Goal: Information Seeking & Learning: Compare options

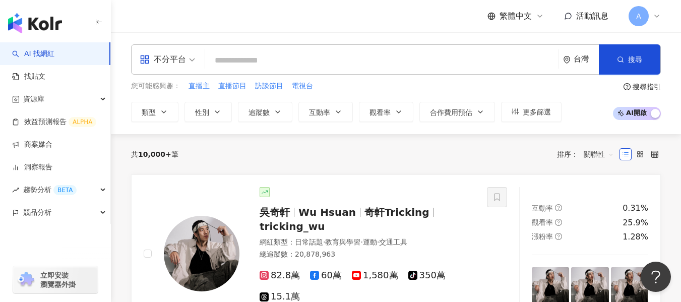
click at [145, 100] on div "您可能感興趣： 直播主 直播節目 訪談節目 電視台 類型 性別 追蹤數 互動率 觀看率 合作費用預估 更多篩選" at bounding box center [346, 101] width 430 height 41
click at [153, 116] on span "類型" at bounding box center [149, 112] width 14 height 8
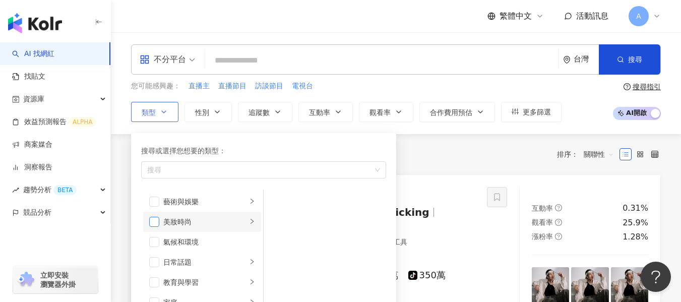
click at [156, 223] on span "button" at bounding box center [154, 222] width 10 height 10
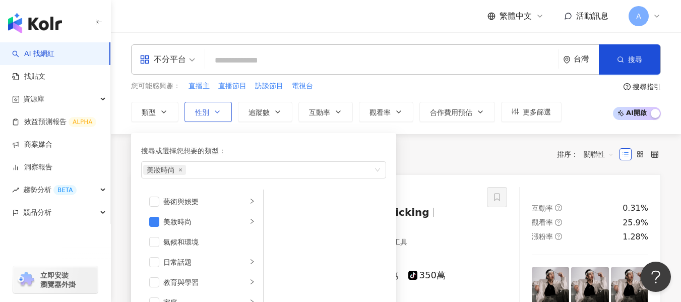
click at [216, 117] on button "性別" at bounding box center [207, 112] width 47 height 20
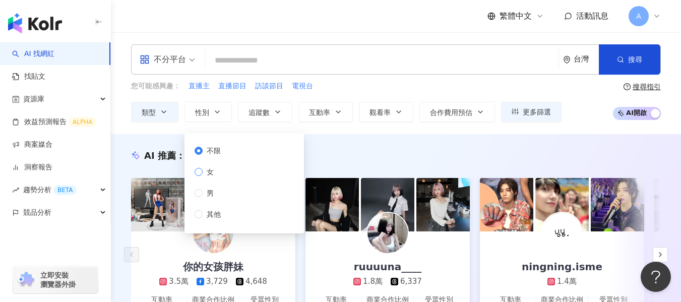
click at [198, 177] on label "女" at bounding box center [209, 171] width 30 height 11
click at [279, 109] on icon "button" at bounding box center [278, 112] width 8 height 8
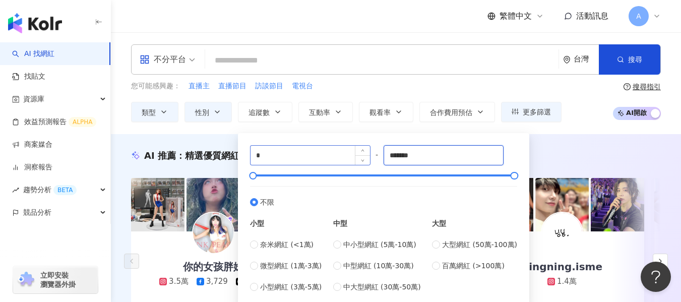
drag, startPoint x: 417, startPoint y: 155, endPoint x: 339, endPoint y: 158, distance: 78.6
click at [339, 158] on div "* - ******* 不限 小型 奈米網紅 (<1萬) 微型網紅 (1萬-3萬) 小型網紅 (3萬-5萬) 中型 中小型網紅 (5萬-10萬) 中型網紅 (…" at bounding box center [383, 218] width 267 height 147
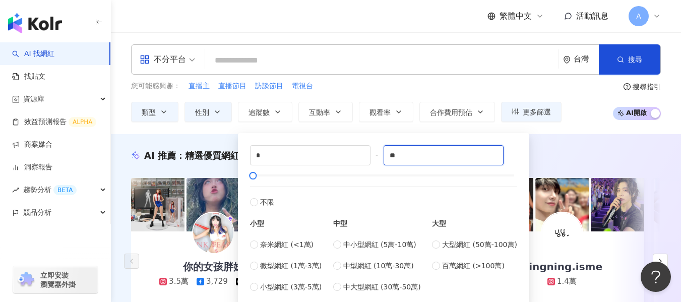
type input "*"
type input "****"
drag, startPoint x: 610, startPoint y: 158, endPoint x: 618, endPoint y: 154, distance: 9.0
click at [610, 158] on div "AI 推薦 ： 精選優質網紅" at bounding box center [395, 155] width 529 height 13
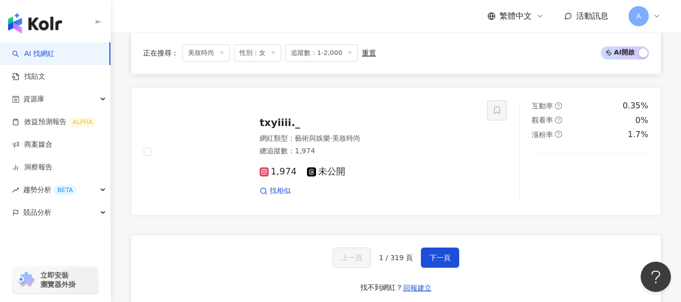
scroll to position [1666, 0]
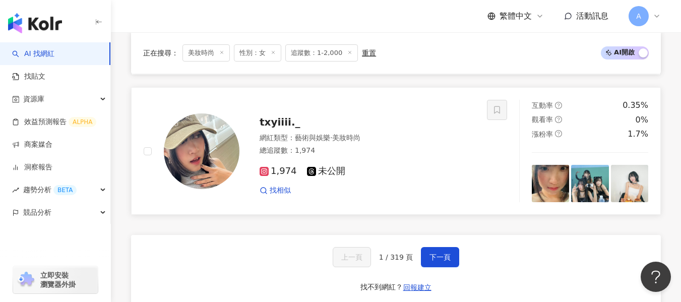
click at [418, 164] on div "1,974 未公開 找相似" at bounding box center [366, 176] width 215 height 37
click at [439, 247] on button "下一頁" at bounding box center [440, 257] width 38 height 20
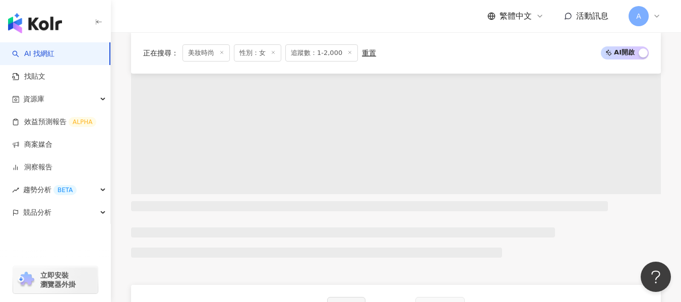
scroll to position [1615, 0]
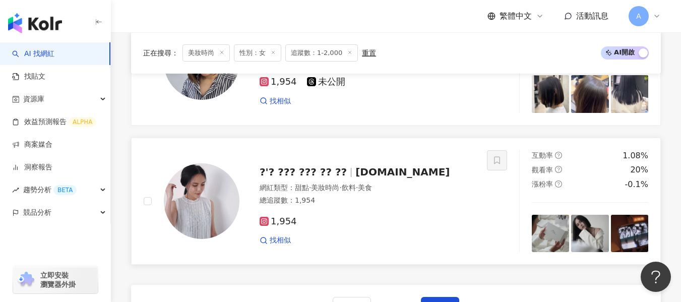
click at [342, 205] on div "總追蹤數 ： 1,954" at bounding box center [366, 200] width 215 height 10
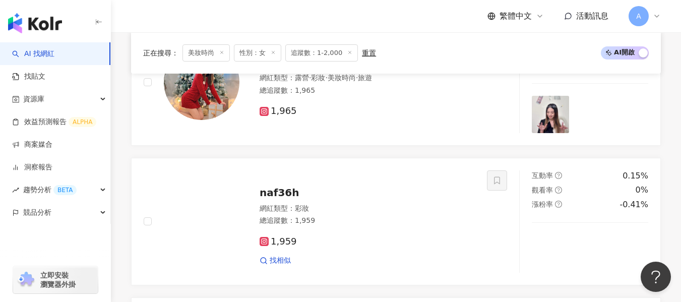
scroll to position [859, 0]
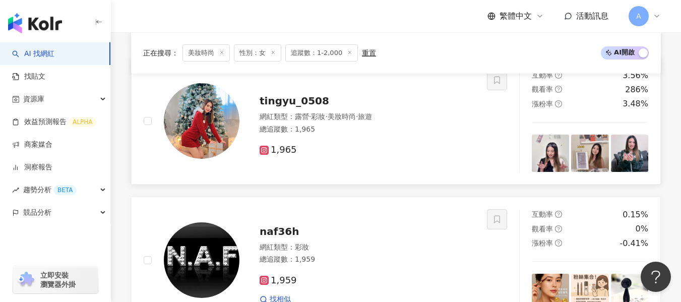
click at [406, 148] on div "1,965" at bounding box center [366, 150] width 215 height 11
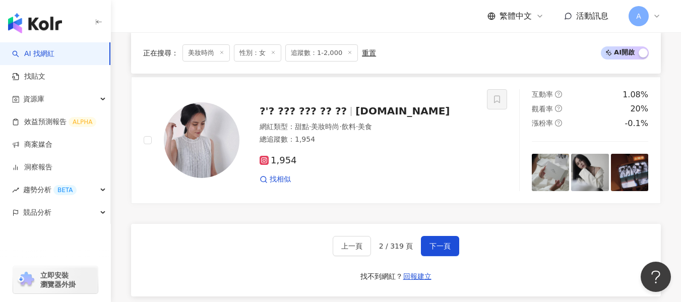
scroll to position [1766, 0]
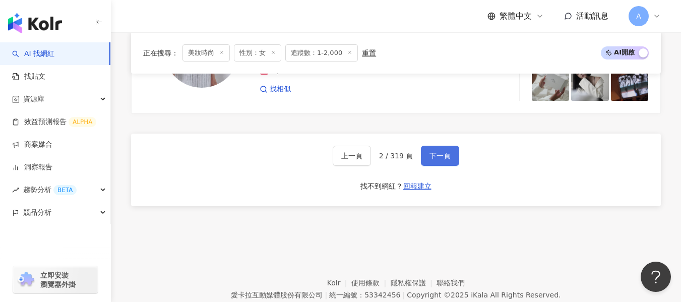
click at [438, 157] on span "下一頁" at bounding box center [439, 156] width 21 height 8
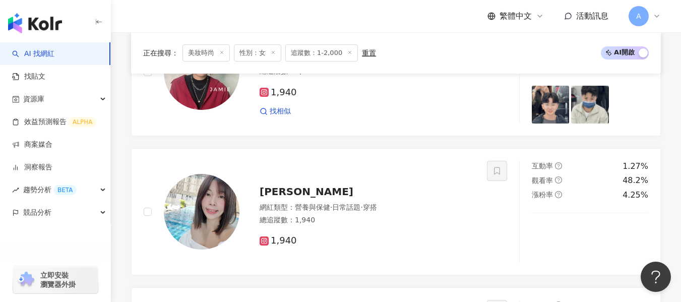
scroll to position [1313, 0]
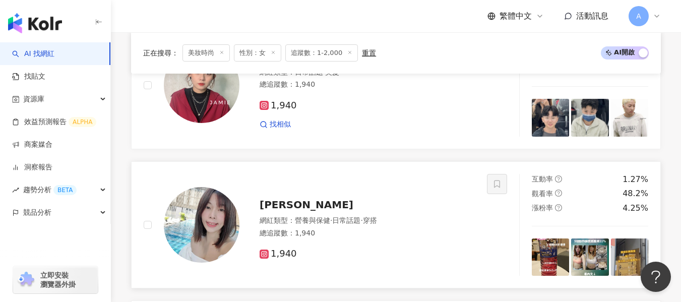
click at [388, 213] on div "倩倩 網紅類型 ： 營養與保健 · 日常話題 · 穿搭 總追蹤數 ： 1,940 1,940" at bounding box center [356, 224] width 235 height 71
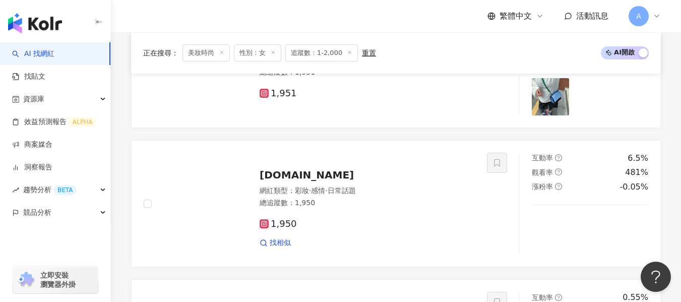
scroll to position [356, 0]
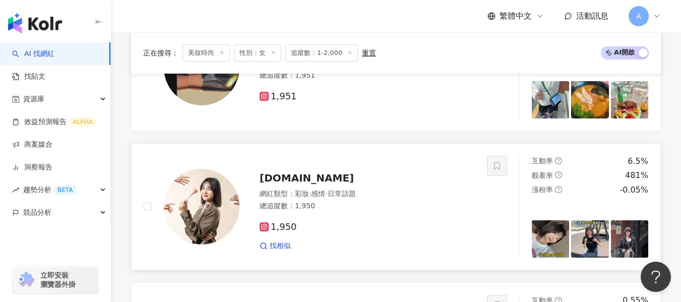
click at [370, 231] on div "1,950" at bounding box center [366, 227] width 215 height 11
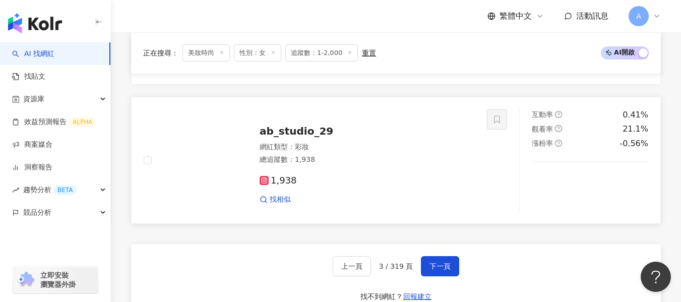
scroll to position [1766, 0]
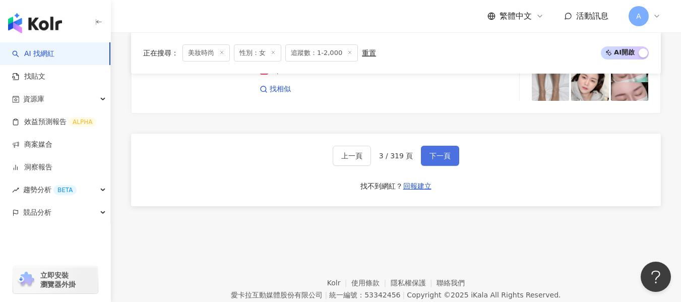
click at [436, 153] on span "下一頁" at bounding box center [439, 156] width 21 height 8
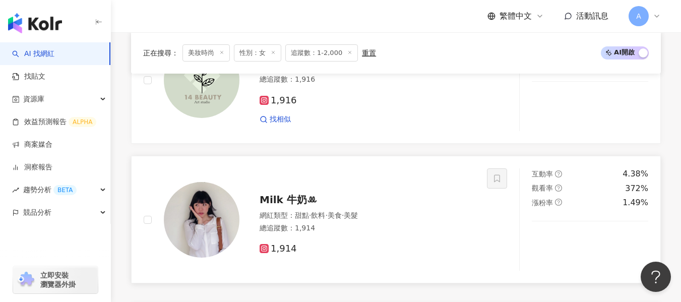
scroll to position [1615, 0]
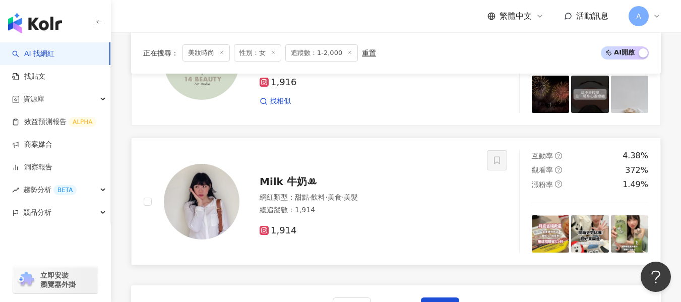
click at [418, 205] on div "總追蹤數 ： 1,914" at bounding box center [366, 210] width 215 height 10
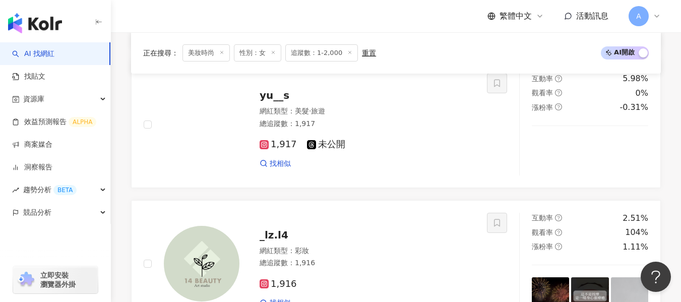
scroll to position [1262, 0]
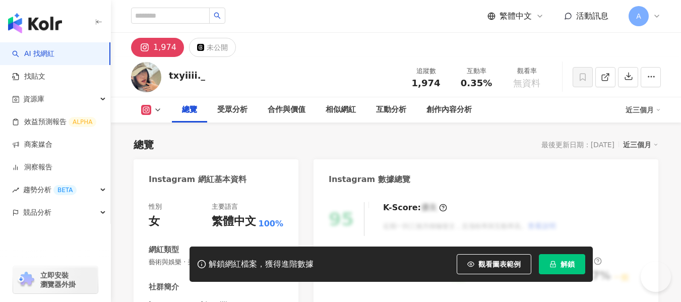
scroll to position [151, 0]
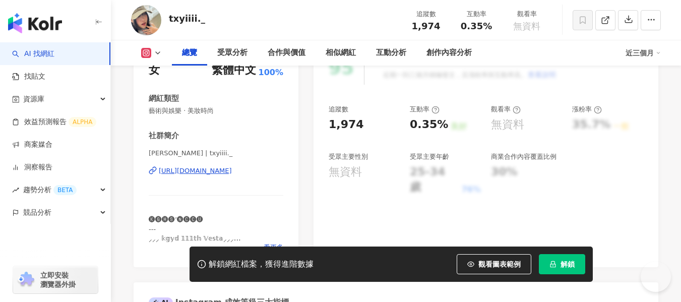
click at [226, 171] on div "https://www.instagram.com/txyiiii._/" at bounding box center [195, 170] width 73 height 9
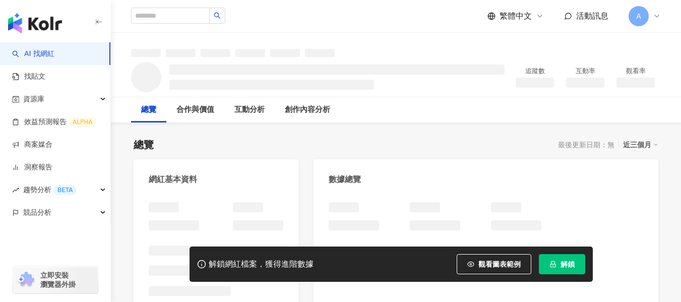
scroll to position [101, 0]
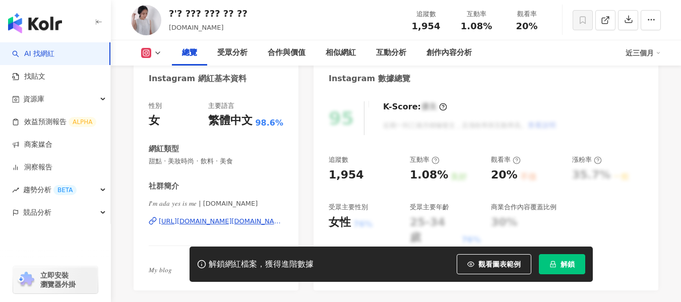
drag, startPoint x: 191, startPoint y: 196, endPoint x: 216, endPoint y: 120, distance: 79.8
click at [216, 217] on div "https://www.instagram.com/im.ada.yes.is.me/" at bounding box center [221, 221] width 124 height 9
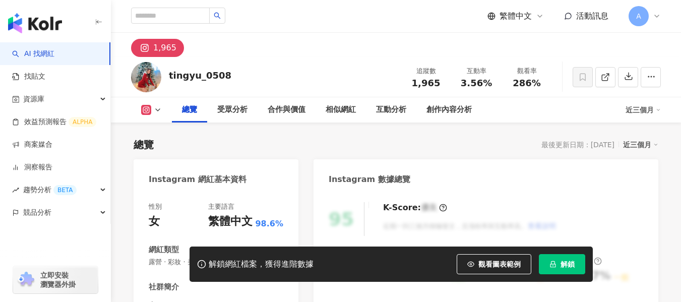
scroll to position [202, 0]
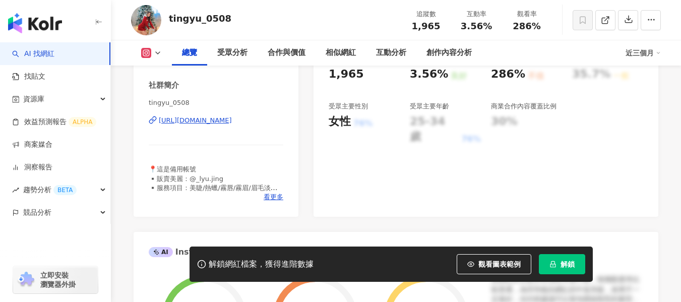
click at [221, 118] on div "https://www.instagram.com/tingyu_0508/" at bounding box center [195, 120] width 73 height 9
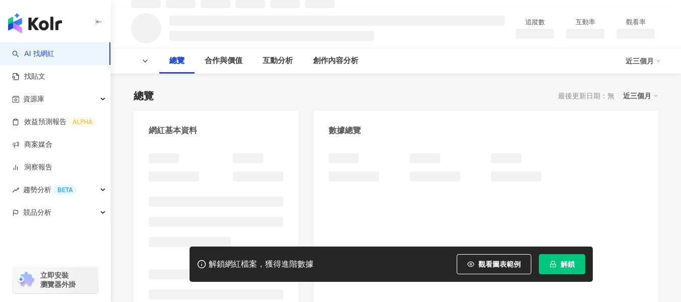
scroll to position [101, 0]
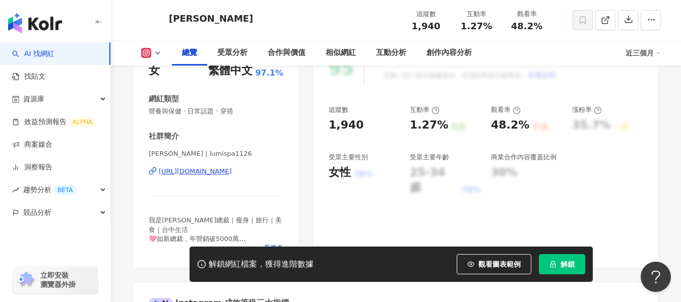
scroll to position [151, 0]
click at [200, 172] on div "[URL][DOMAIN_NAME]" at bounding box center [195, 170] width 73 height 9
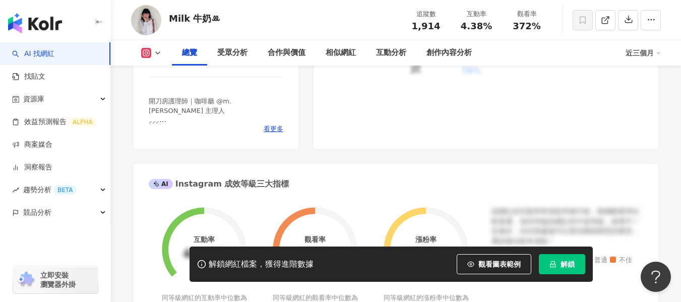
scroll to position [252, 0]
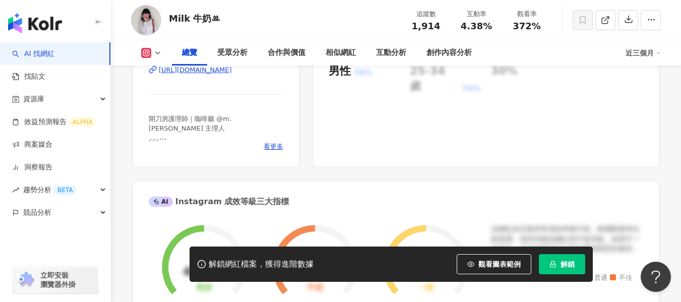
click at [232, 71] on div "https://www.instagram.com/milkhung1110/" at bounding box center [195, 69] width 73 height 9
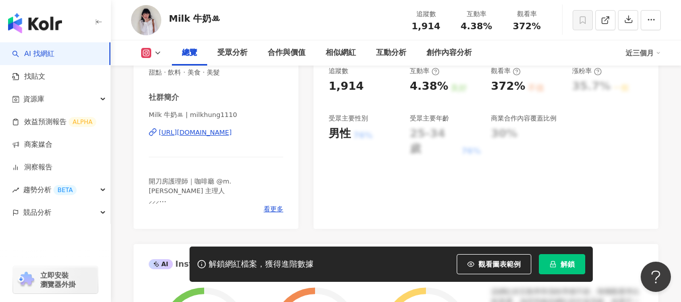
scroll to position [202, 0]
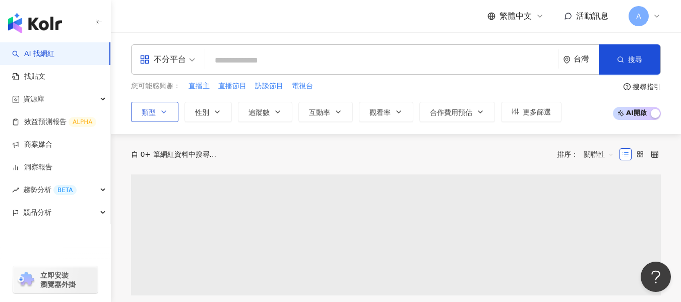
click at [156, 95] on div "您可能感興趣： 直播主 直播節目 訪談節目 電視台 類型 性別 追蹤數 互動率 觀看率 合作費用預估 更多篩選" at bounding box center [346, 101] width 430 height 41
click at [160, 118] on button "類型" at bounding box center [154, 112] width 47 height 20
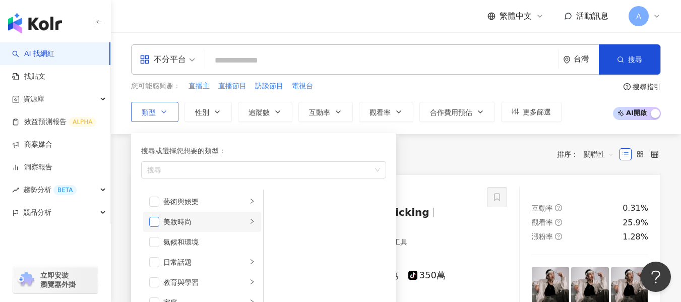
click at [151, 226] on span "button" at bounding box center [154, 222] width 10 height 10
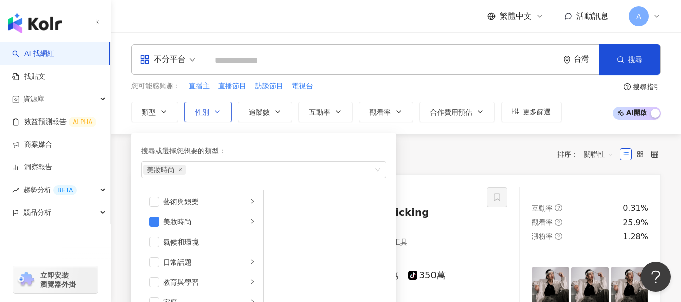
click at [206, 108] on span "性別" at bounding box center [202, 112] width 14 height 8
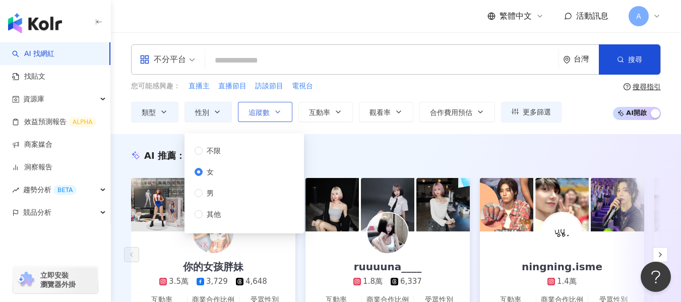
click at [268, 111] on span "追蹤數" at bounding box center [258, 112] width 21 height 8
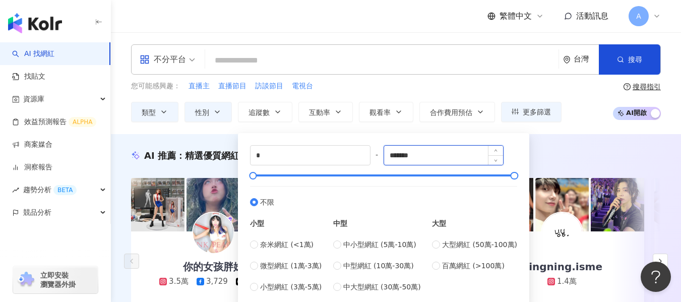
drag, startPoint x: 360, startPoint y: 154, endPoint x: 399, endPoint y: 149, distance: 40.2
click at [392, 149] on input "*******" at bounding box center [443, 155] width 119 height 19
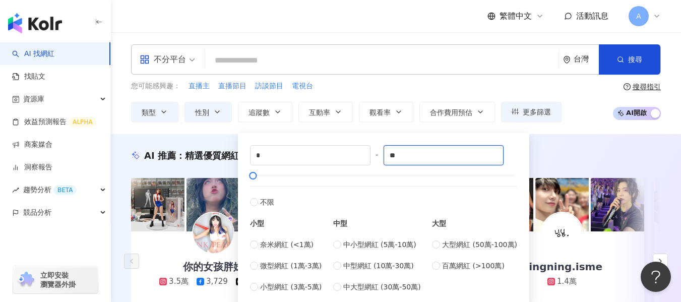
type input "*"
type input "****"
click at [567, 157] on div "AI 推薦 ： 精選優質網紅" at bounding box center [395, 155] width 529 height 13
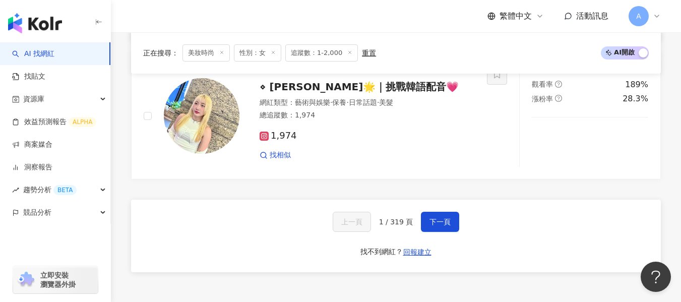
scroll to position [1701, 0]
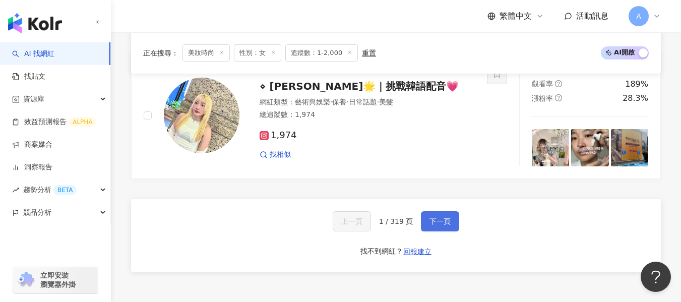
click at [451, 217] on button "下一頁" at bounding box center [440, 221] width 38 height 20
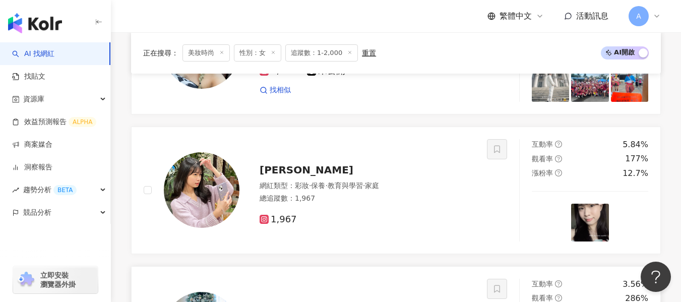
scroll to position [643, 0]
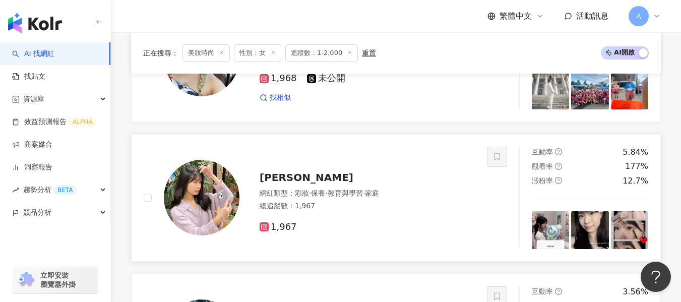
click at [412, 208] on div "總追蹤數 ： 1,967" at bounding box center [366, 206] width 215 height 10
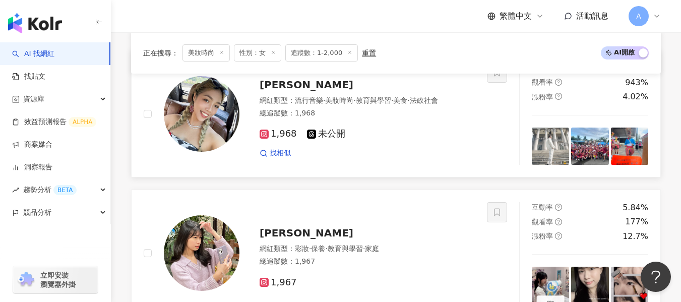
scroll to position [543, 0]
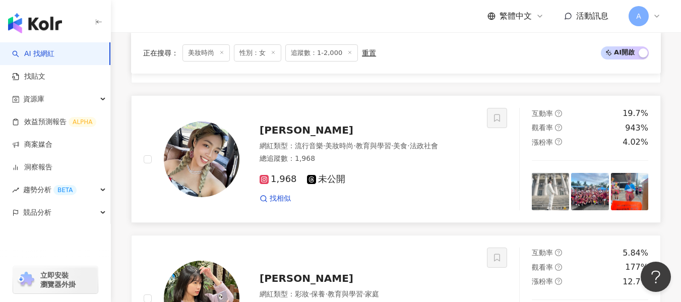
click at [427, 176] on div "1,968 未公開" at bounding box center [366, 179] width 215 height 11
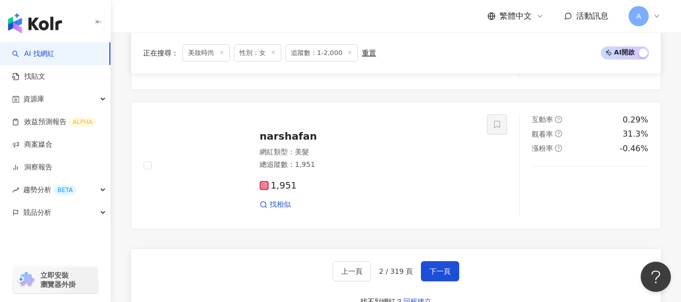
scroll to position [1808, 0]
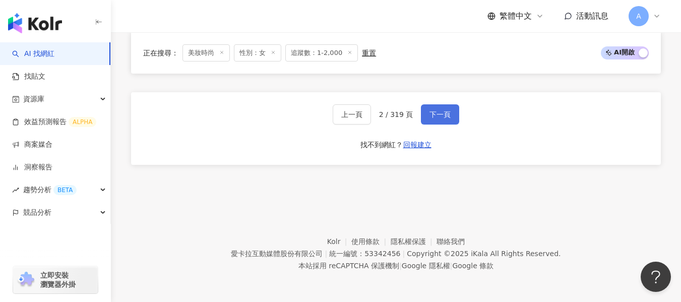
click at [441, 112] on span "下一頁" at bounding box center [439, 114] width 21 height 8
click at [443, 121] on button "下一頁" at bounding box center [440, 114] width 38 height 20
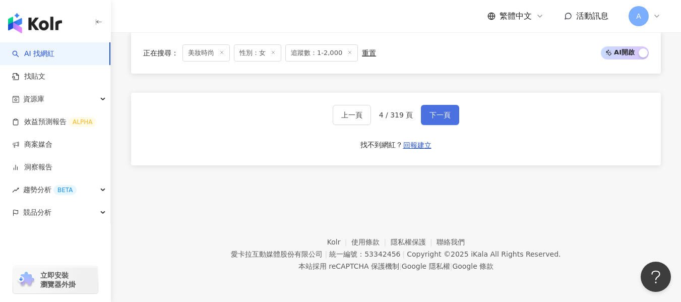
click at [444, 118] on span "下一頁" at bounding box center [439, 115] width 21 height 8
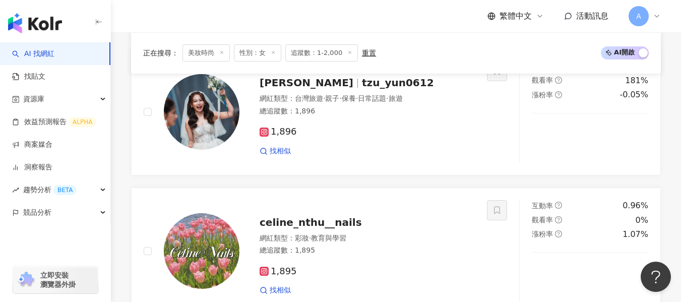
scroll to position [1122, 0]
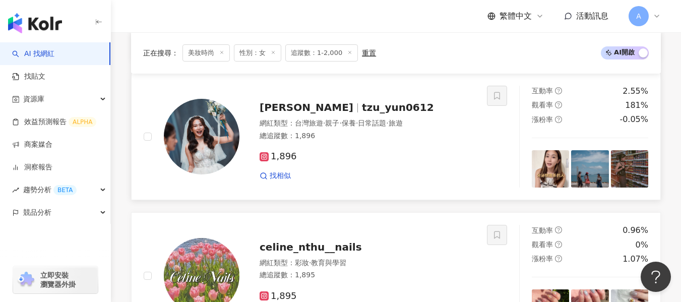
click at [404, 162] on div "1,896" at bounding box center [366, 156] width 215 height 11
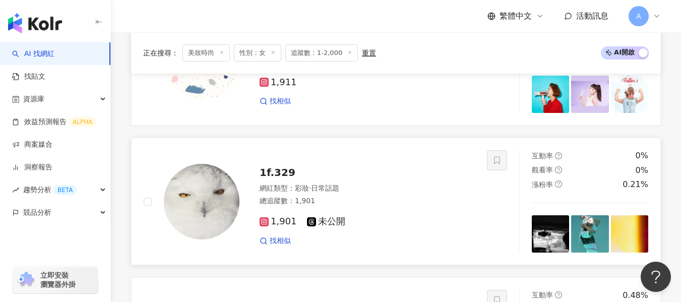
scroll to position [518, 0]
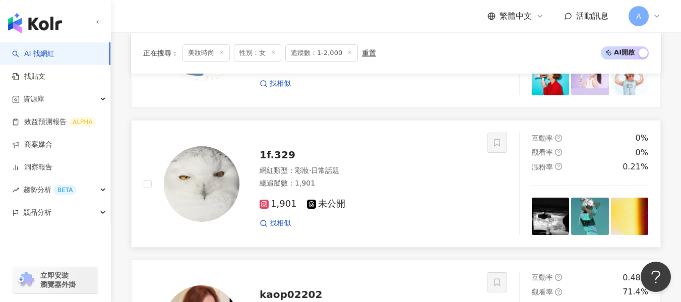
click at [395, 173] on div "網紅類型 ： 彩妝 · 日常話題" at bounding box center [366, 171] width 215 height 10
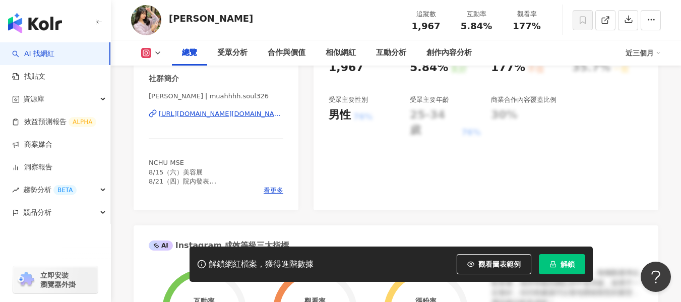
scroll to position [202, 0]
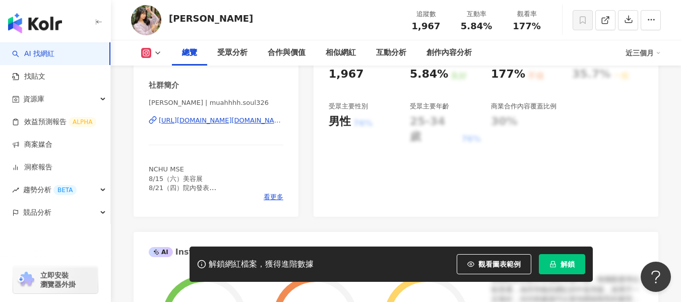
click at [189, 121] on div "[URL][DOMAIN_NAME][DOMAIN_NAME]" at bounding box center [221, 120] width 124 height 9
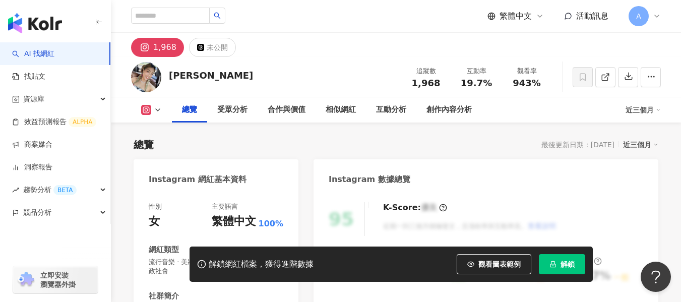
scroll to position [151, 0]
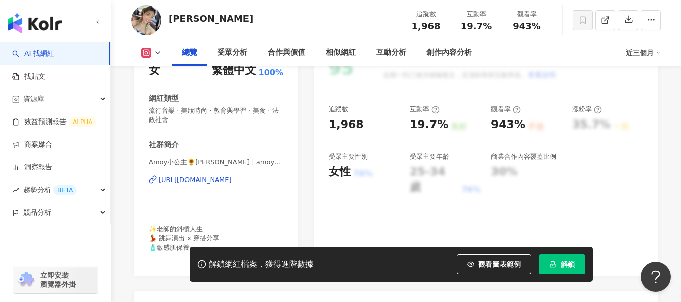
click at [232, 183] on div "[URL][DOMAIN_NAME]" at bounding box center [195, 179] width 73 height 9
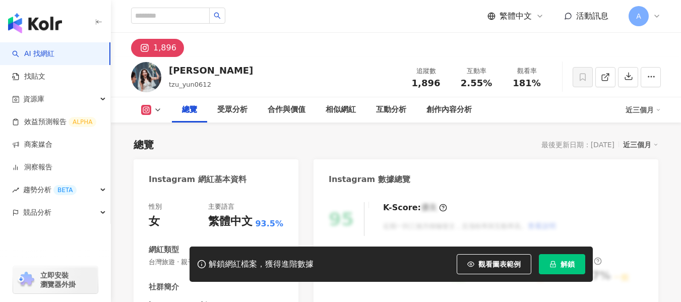
scroll to position [202, 0]
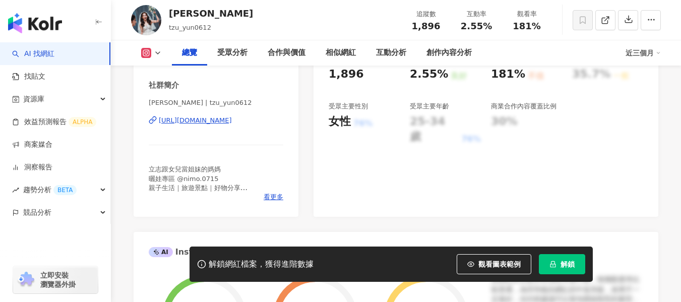
click at [232, 120] on div "[URL][DOMAIN_NAME]" at bounding box center [195, 120] width 73 height 9
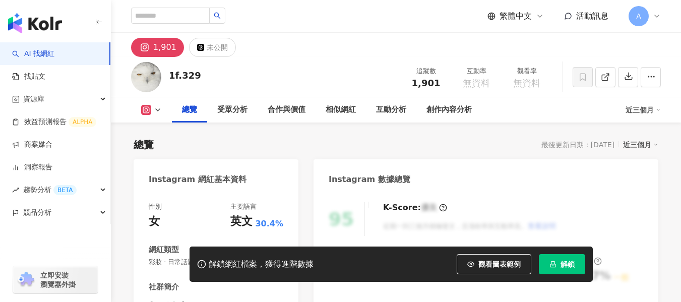
scroll to position [151, 0]
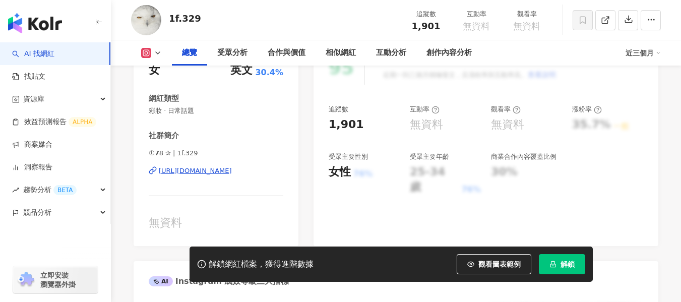
click at [201, 174] on div "https://www.instagram.com/1f.329/" at bounding box center [195, 170] width 73 height 9
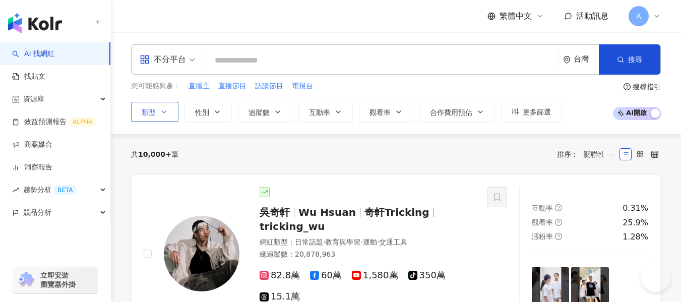
click at [166, 106] on button "類型" at bounding box center [154, 112] width 47 height 20
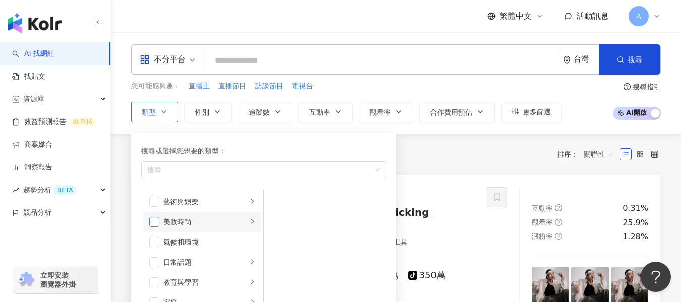
click at [156, 219] on span "button" at bounding box center [154, 222] width 10 height 10
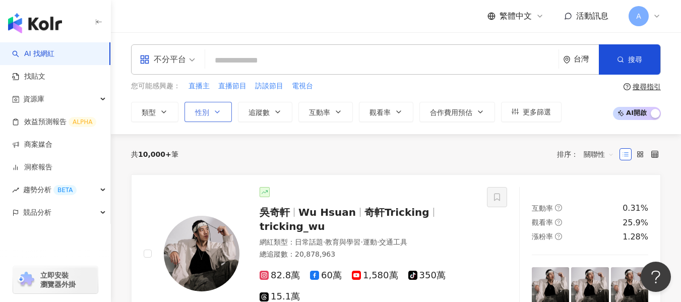
click at [198, 108] on span "性別" at bounding box center [202, 112] width 14 height 8
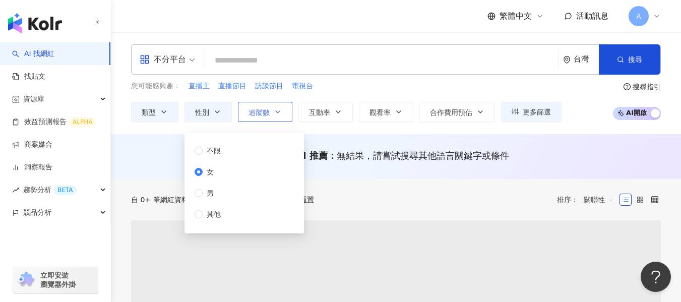
click at [273, 114] on button "追蹤數" at bounding box center [265, 112] width 54 height 20
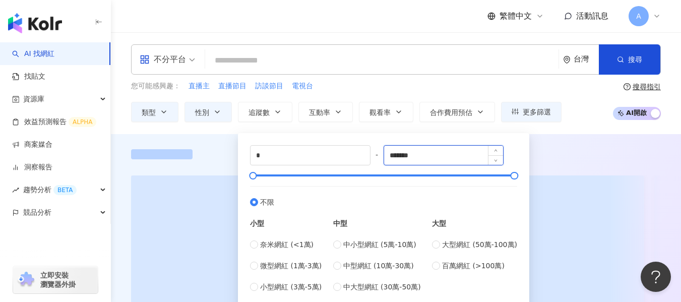
drag, startPoint x: 439, startPoint y: 157, endPoint x: 389, endPoint y: 158, distance: 49.9
click at [389, 158] on input "*******" at bounding box center [443, 155] width 119 height 19
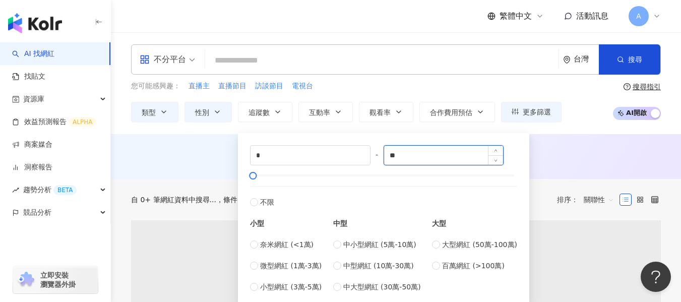
type input "*"
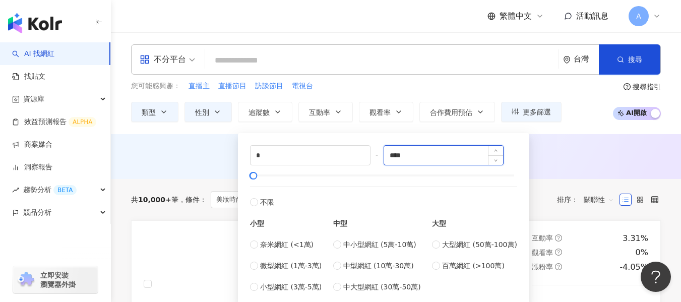
type input "****"
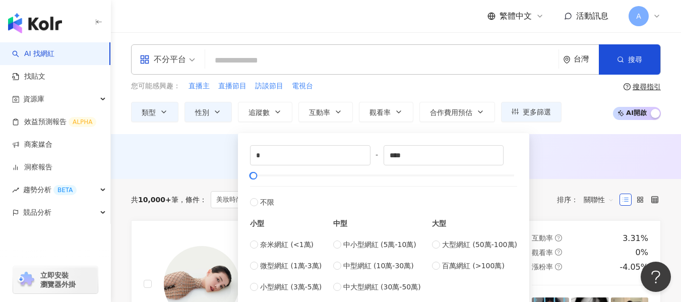
click at [601, 159] on div "AI 推薦 ： 無結果，請嘗試搜尋其他語言關鍵字或條件" at bounding box center [395, 155] width 529 height 13
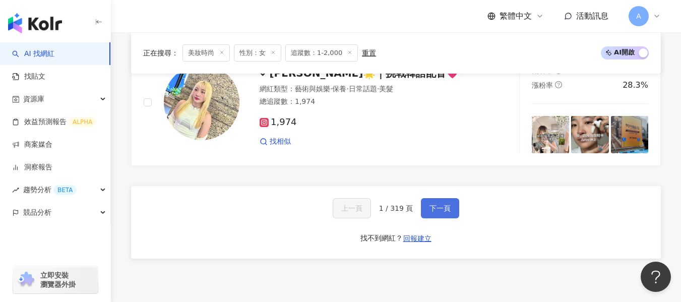
click at [447, 206] on span "下一頁" at bounding box center [439, 208] width 21 height 8
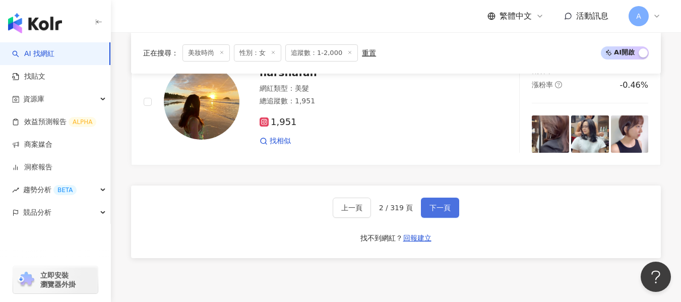
click at [447, 206] on span "下一頁" at bounding box center [439, 208] width 21 height 8
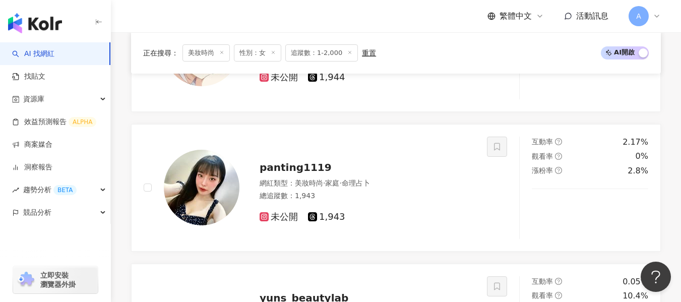
scroll to position [1714, 0]
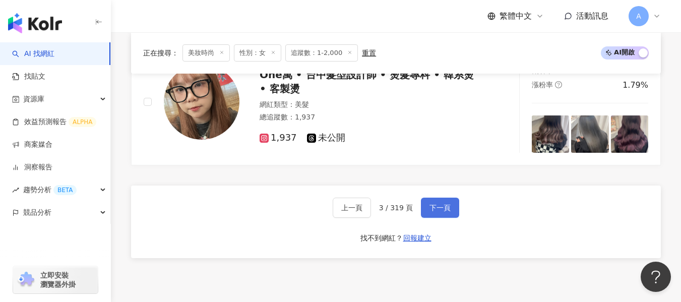
click at [447, 206] on span "下一頁" at bounding box center [439, 208] width 21 height 8
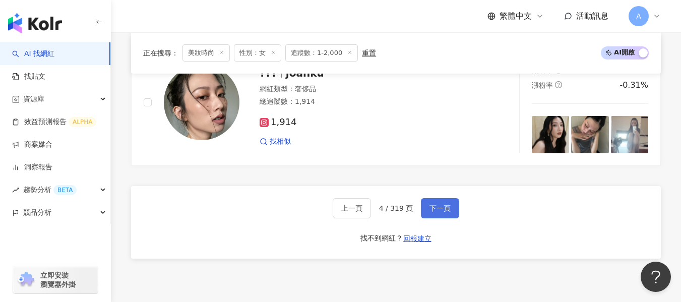
click at [447, 206] on span "下一頁" at bounding box center [439, 208] width 21 height 8
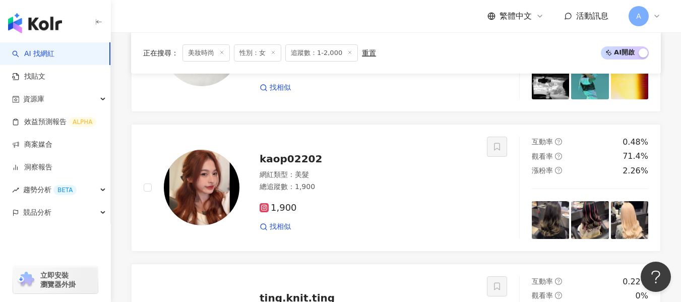
scroll to position [1735, 0]
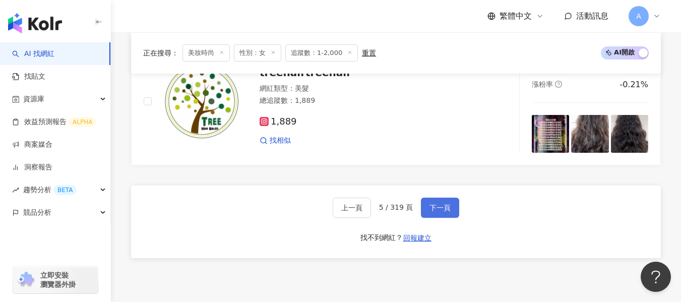
click at [447, 206] on span "下一頁" at bounding box center [439, 208] width 21 height 8
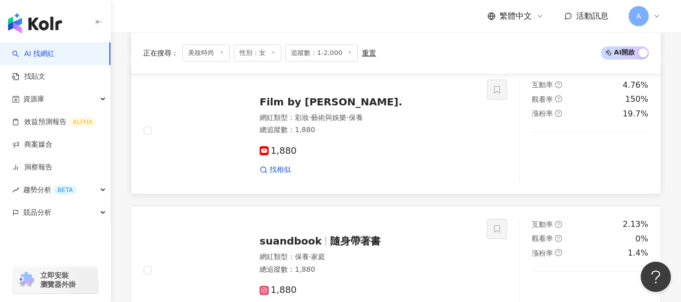
scroll to position [1117, 0]
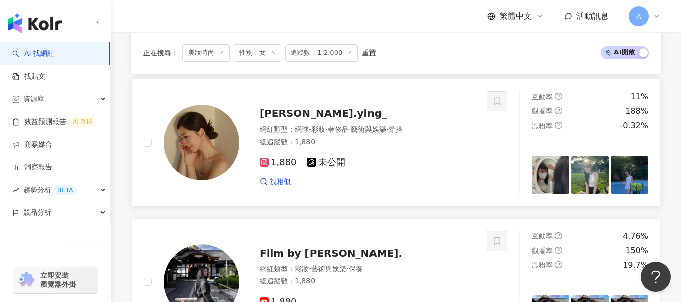
click at [450, 163] on div "1,880 未公開" at bounding box center [366, 162] width 215 height 11
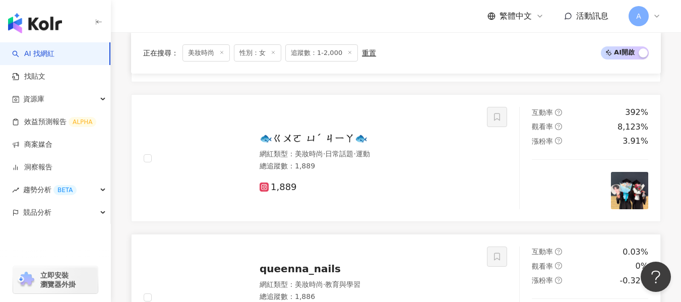
scroll to position [260, 0]
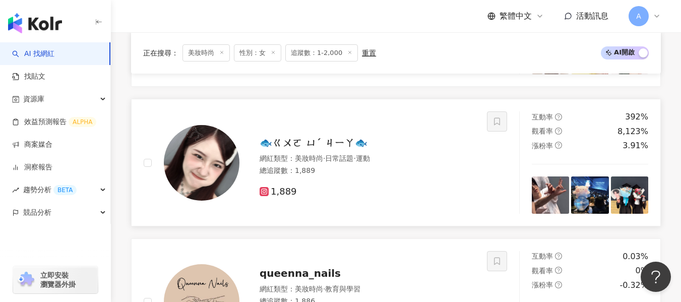
click at [349, 182] on div "1,889" at bounding box center [366, 187] width 215 height 19
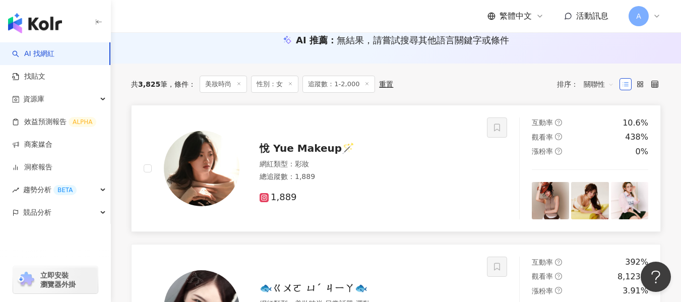
scroll to position [109, 0]
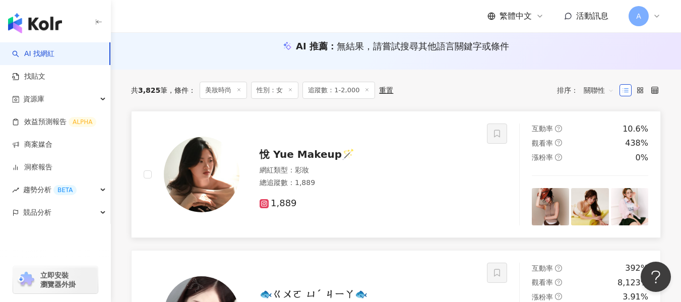
click at [340, 174] on div "網紅類型 ： 彩妝" at bounding box center [366, 170] width 215 height 10
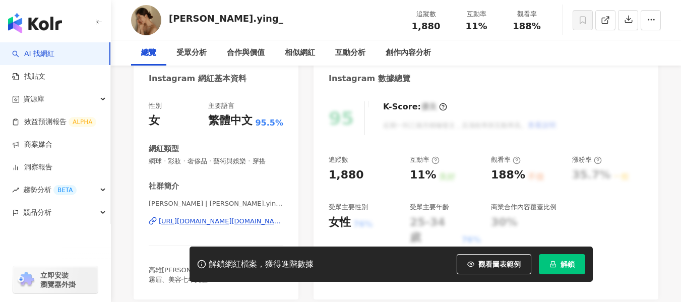
scroll to position [202, 0]
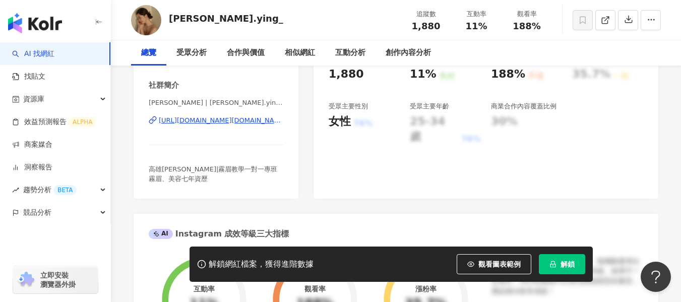
click at [226, 121] on div "[URL][DOMAIN_NAME][DOMAIN_NAME]" at bounding box center [221, 120] width 124 height 9
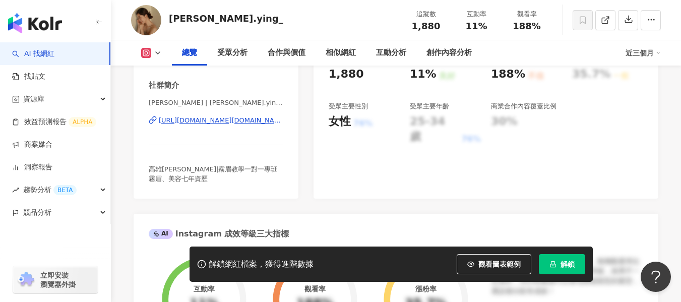
scroll to position [0, 0]
click at [202, 120] on div "[URL][DOMAIN_NAME][DOMAIN_NAME]" at bounding box center [221, 120] width 124 height 9
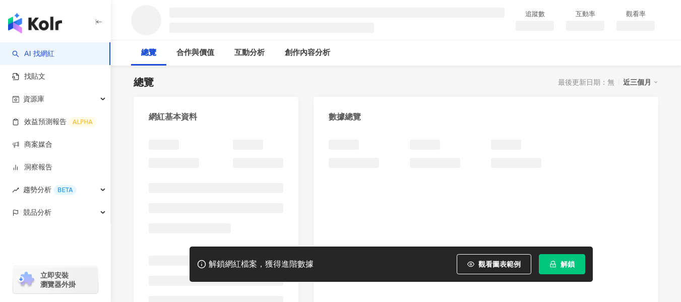
scroll to position [202, 0]
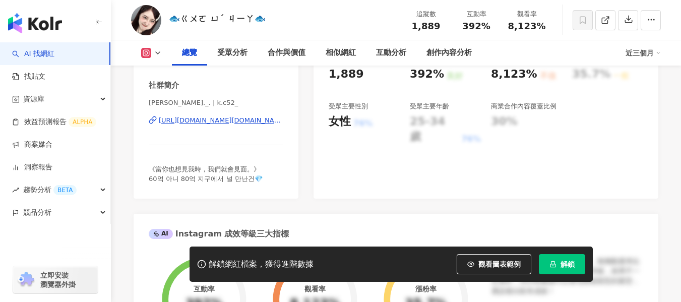
drag, startPoint x: 259, startPoint y: 170, endPoint x: 211, endPoint y: 122, distance: 68.8
click at [211, 122] on div "https://www.instagram.com/k.c52_/" at bounding box center [221, 120] width 124 height 9
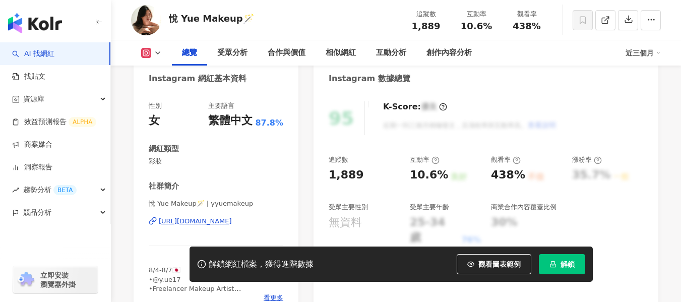
scroll to position [101, 0]
click at [205, 222] on div "[URL][DOMAIN_NAME]" at bounding box center [195, 221] width 73 height 9
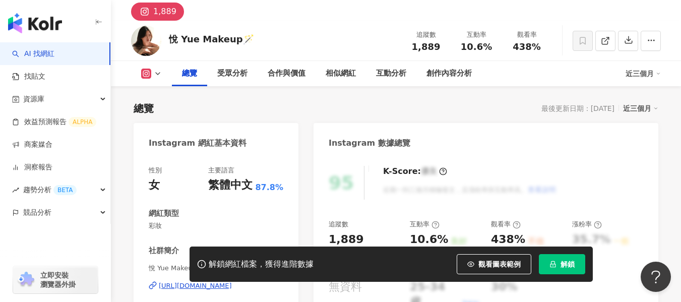
scroll to position [0, 0]
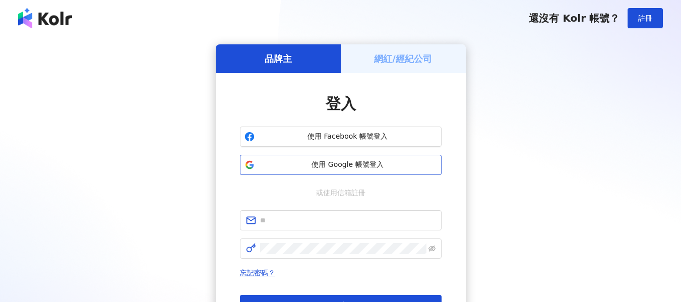
click at [302, 158] on button "使用 Google 帳號登入" at bounding box center [341, 165] width 202 height 20
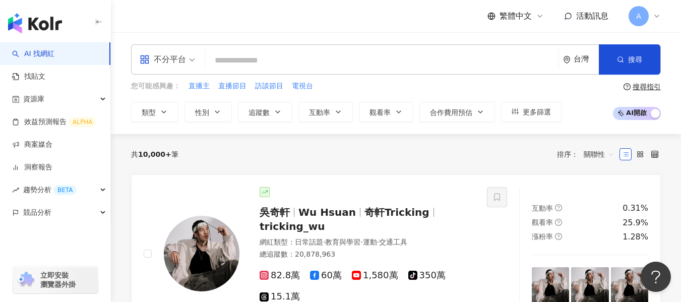
click at [168, 123] on div "不分平台 台灣 搜尋 您可能感興趣： 直播主 直播節目 訪談節目 電視台 類型 性別 追蹤數 互動率 觀看率 合作費用預估 更多篩選 搜尋指引 AI 開啟 A…" at bounding box center [396, 83] width 570 height 102
click at [168, 118] on button "類型" at bounding box center [154, 112] width 47 height 20
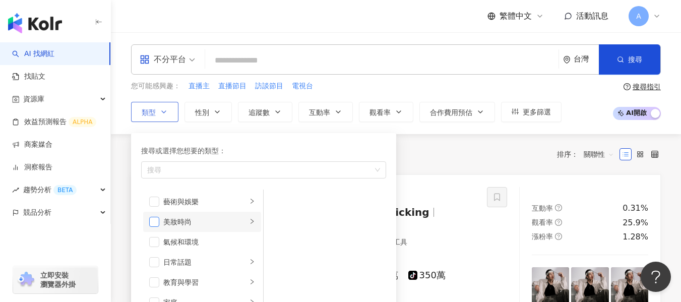
click at [157, 221] on span "button" at bounding box center [154, 222] width 10 height 10
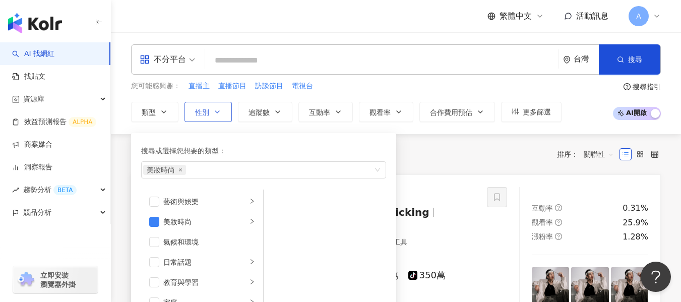
click at [218, 107] on button "性別" at bounding box center [207, 112] width 47 height 20
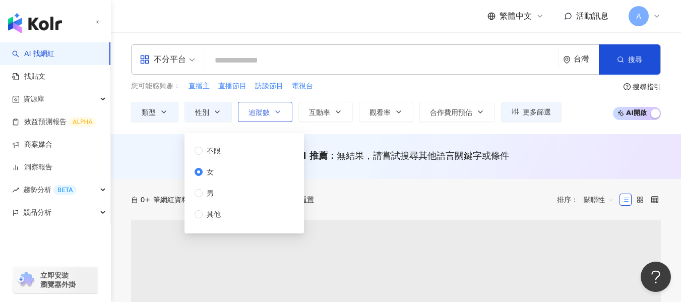
click at [290, 113] on button "追蹤數" at bounding box center [265, 112] width 54 height 20
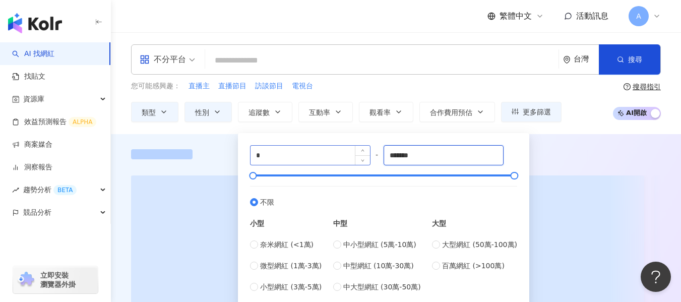
drag, startPoint x: 443, startPoint y: 160, endPoint x: 370, endPoint y: 160, distance: 73.6
click at [370, 160] on div "* - ******* 不限 小型 奈米網紅 (<1萬) 微型網紅 (1萬-3萬) 小型網紅 (3萬-5萬) 中型 中小型網紅 (5萬-10萬) 中型網紅 (…" at bounding box center [383, 218] width 267 height 147
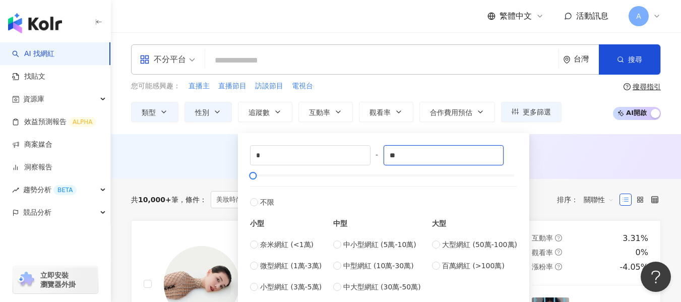
type input "*"
type input "****"
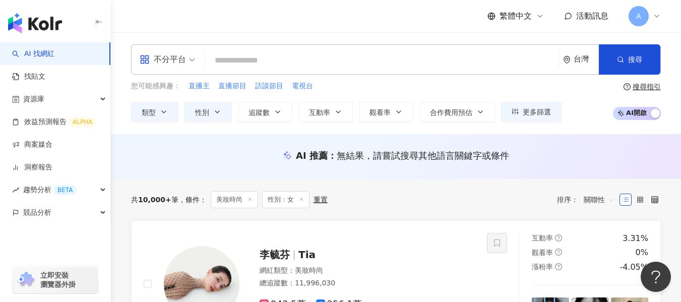
click at [572, 146] on div "AI 推薦 ： 無結果，請嘗試搜尋其他語言關鍵字或條件" at bounding box center [396, 156] width 570 height 45
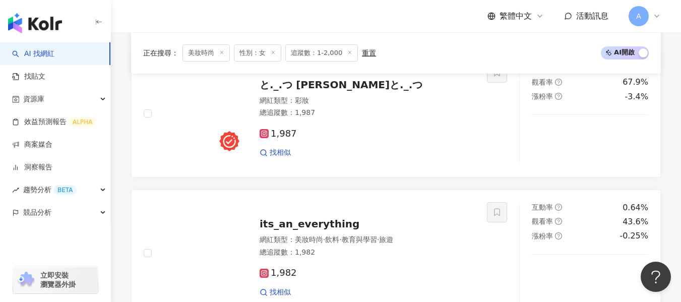
scroll to position [957, 0]
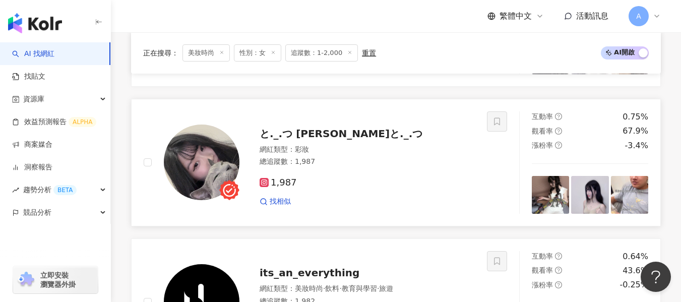
click at [414, 164] on div "總追蹤數 ： 1,987" at bounding box center [366, 162] width 215 height 10
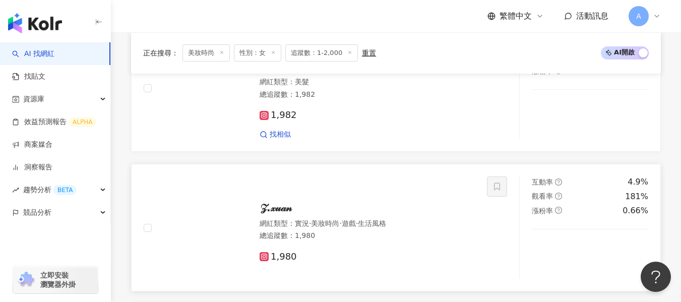
scroll to position [1411, 0]
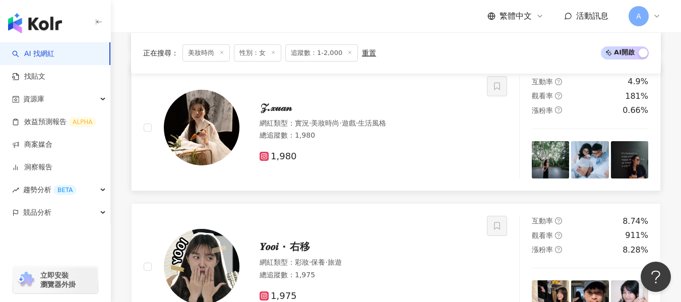
click at [220, 122] on img at bounding box center [202, 128] width 76 height 76
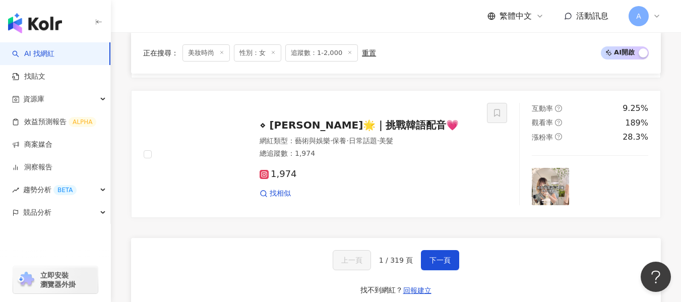
scroll to position [1713, 0]
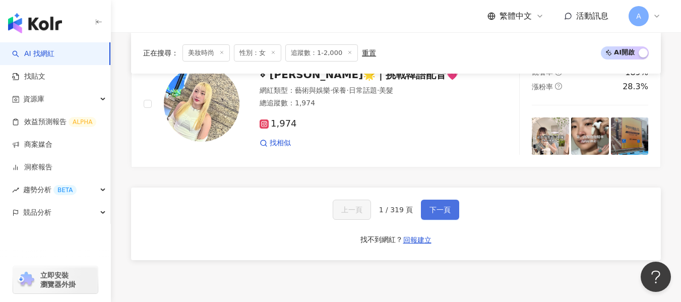
click at [430, 215] on button "下一頁" at bounding box center [440, 209] width 38 height 20
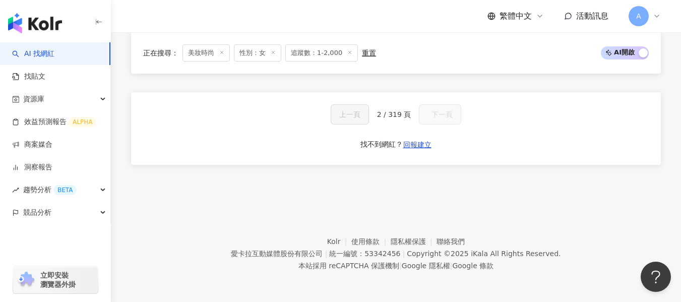
scroll to position [652, 0]
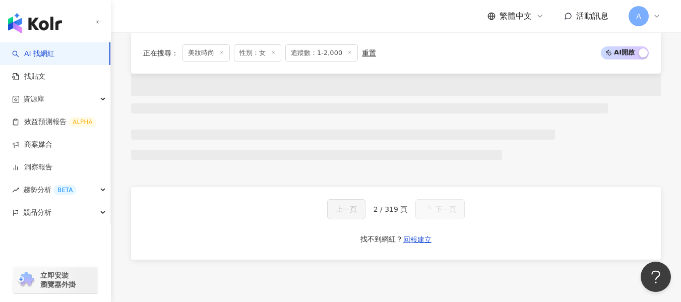
click at [430, 215] on button "下一頁" at bounding box center [439, 209] width 49 height 20
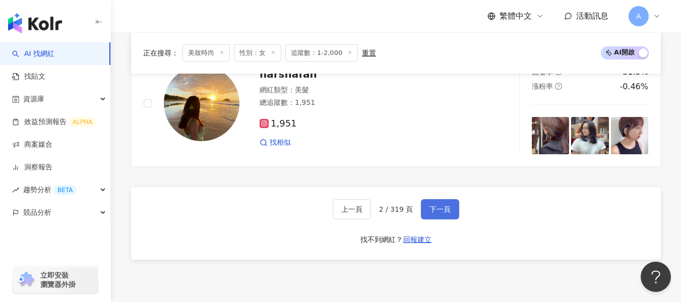
click at [430, 215] on button "下一頁" at bounding box center [440, 209] width 38 height 20
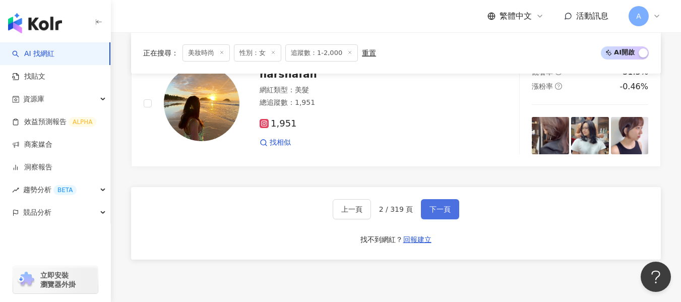
click at [430, 215] on button "下一頁" at bounding box center [440, 209] width 38 height 20
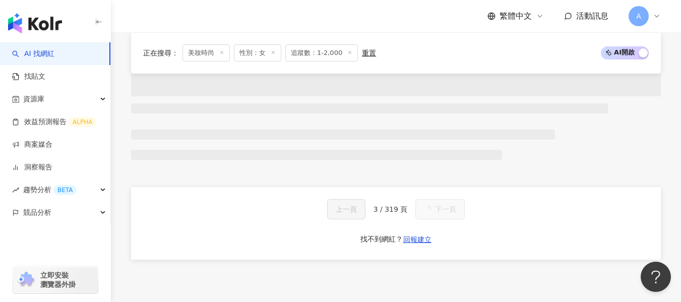
click at [430, 215] on button "下一頁" at bounding box center [439, 209] width 49 height 20
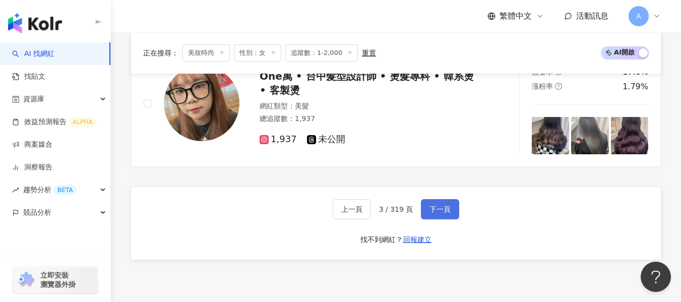
click at [430, 215] on button "下一頁" at bounding box center [440, 209] width 38 height 20
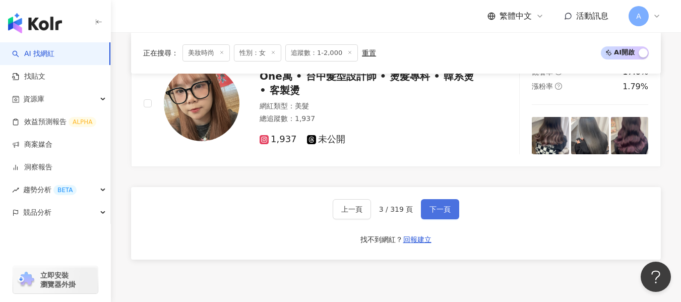
click at [430, 215] on button "下一頁" at bounding box center [440, 209] width 38 height 20
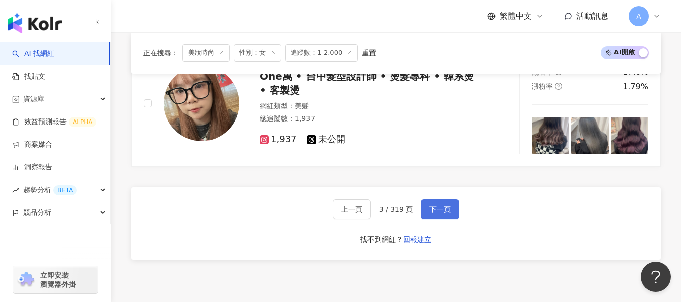
click at [430, 215] on button "下一頁" at bounding box center [440, 209] width 38 height 20
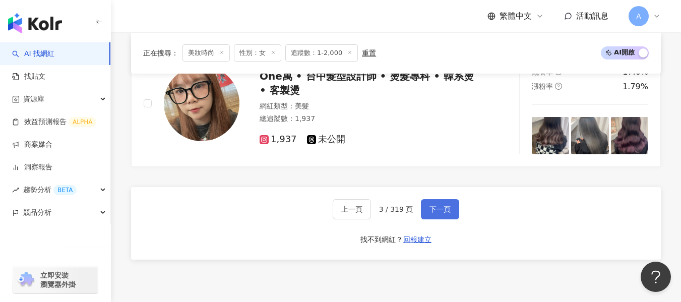
click at [430, 215] on button "下一頁" at bounding box center [440, 209] width 38 height 20
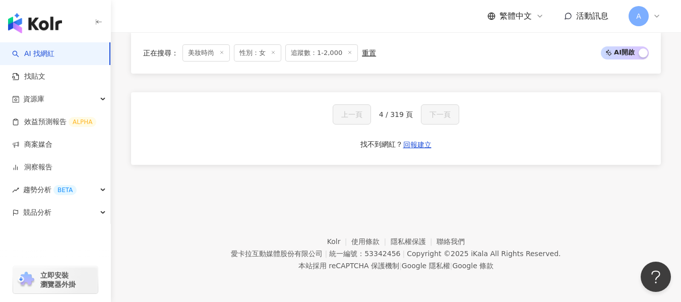
scroll to position [652, 0]
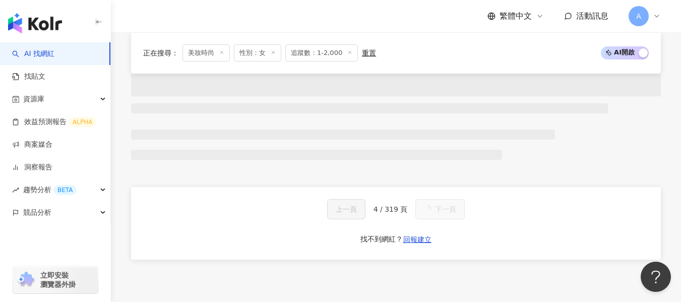
click at [430, 215] on button "下一頁" at bounding box center [439, 209] width 49 height 20
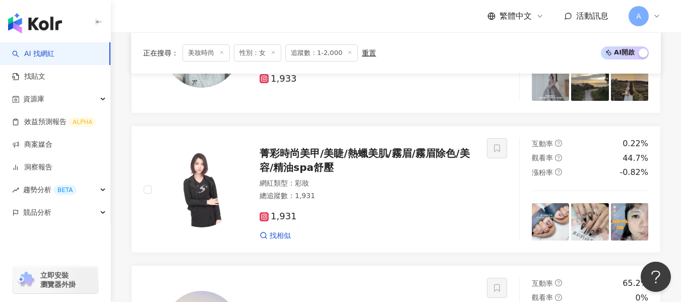
scroll to position [1713, 0]
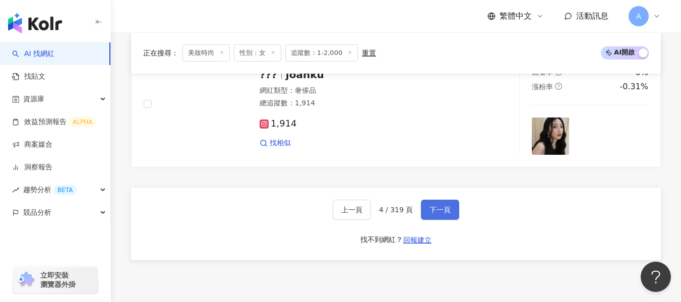
click at [430, 215] on button "下一頁" at bounding box center [440, 209] width 38 height 20
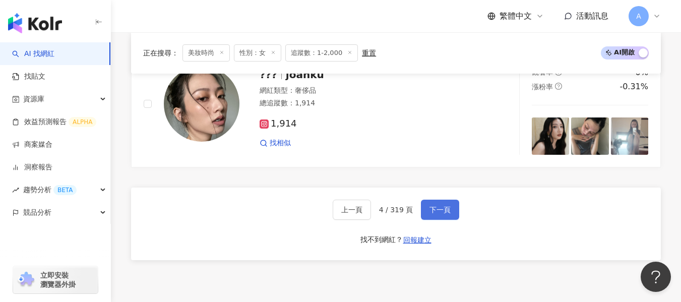
click at [430, 215] on button "下一頁" at bounding box center [440, 209] width 38 height 20
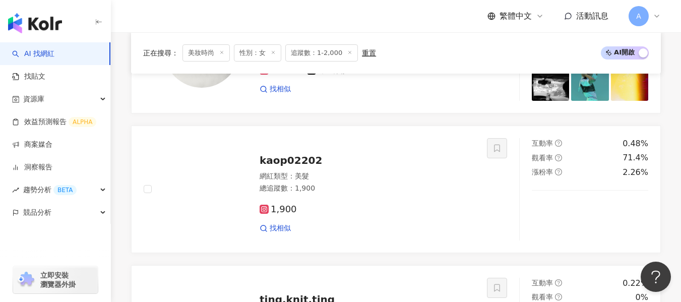
scroll to position [1733, 0]
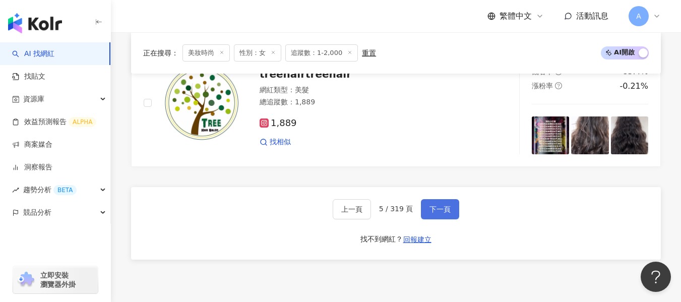
click at [454, 212] on button "下一頁" at bounding box center [440, 209] width 38 height 20
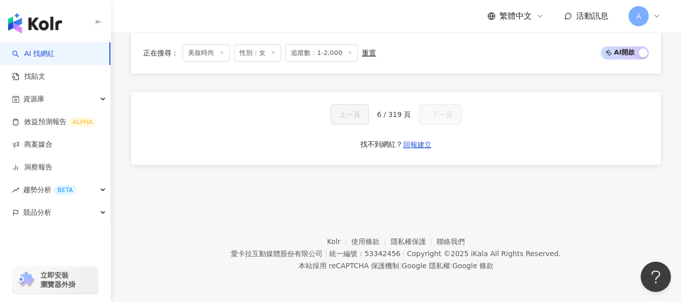
scroll to position [652, 0]
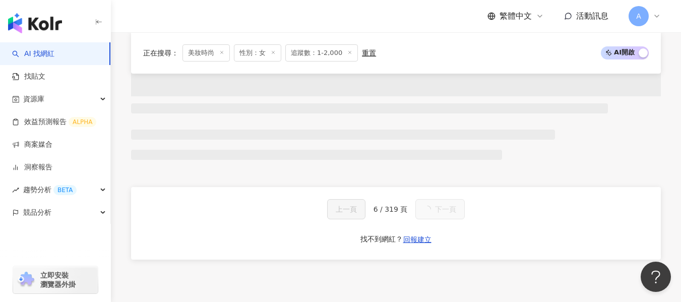
click at [454, 212] on button "下一頁" at bounding box center [439, 209] width 49 height 20
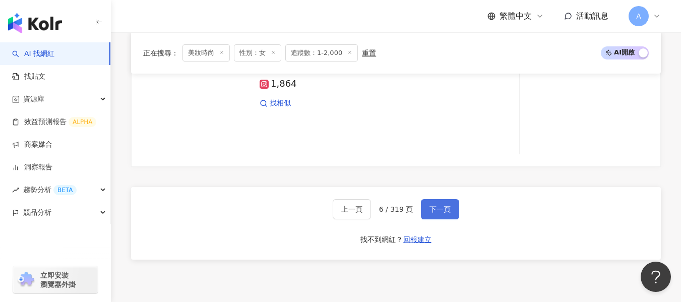
click at [454, 212] on button "下一頁" at bounding box center [440, 209] width 38 height 20
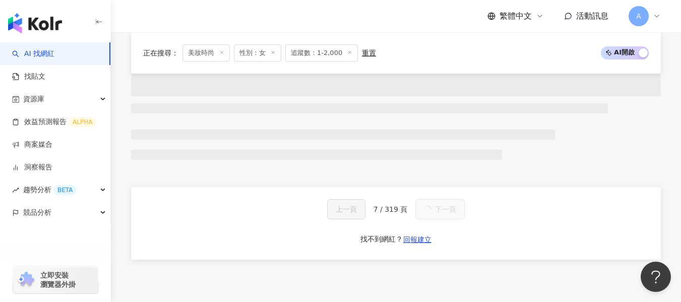
click at [454, 212] on button "下一頁" at bounding box center [439, 209] width 49 height 20
click at [454, 212] on span "下一頁" at bounding box center [445, 209] width 21 height 8
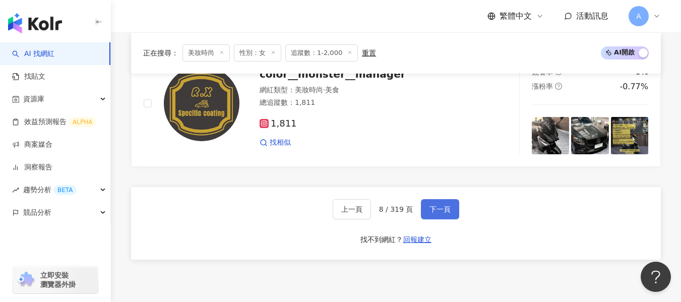
click at [454, 212] on button "下一頁" at bounding box center [440, 209] width 38 height 20
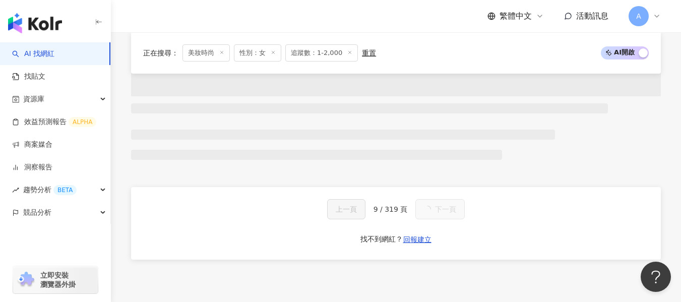
click at [454, 212] on button "下一頁" at bounding box center [439, 209] width 49 height 20
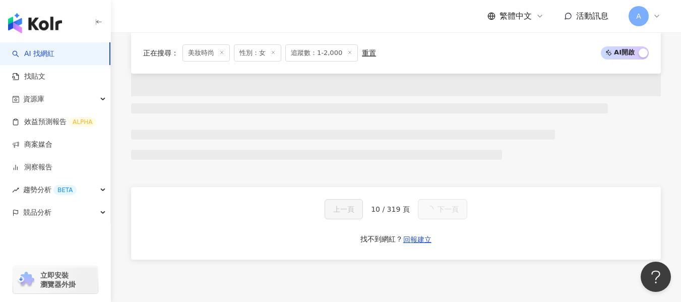
click at [454, 212] on span "下一頁" at bounding box center [447, 209] width 21 height 8
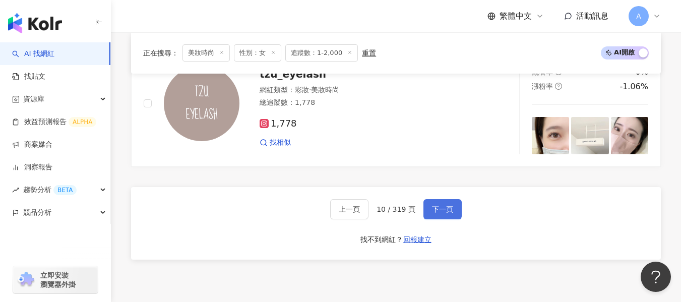
click at [454, 212] on button "下一頁" at bounding box center [442, 209] width 38 height 20
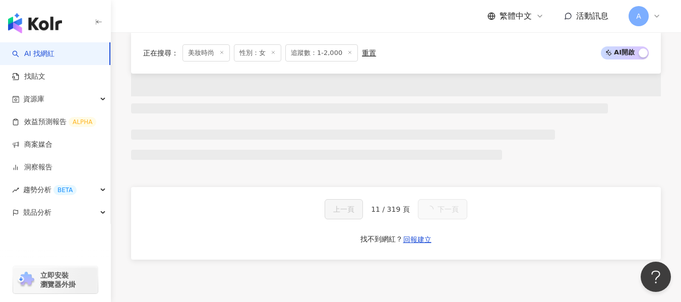
click at [454, 212] on span "下一頁" at bounding box center [447, 209] width 21 height 8
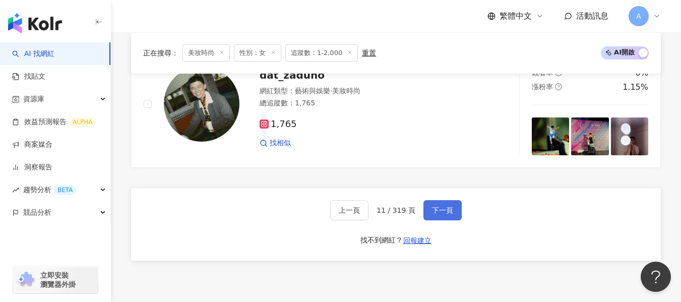
click at [454, 212] on button "下一頁" at bounding box center [442, 210] width 38 height 20
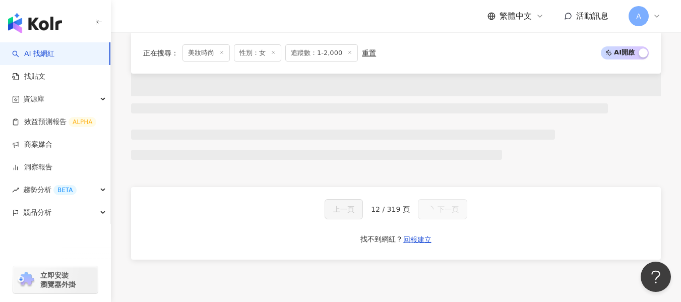
click at [454, 212] on span "下一頁" at bounding box center [447, 209] width 21 height 8
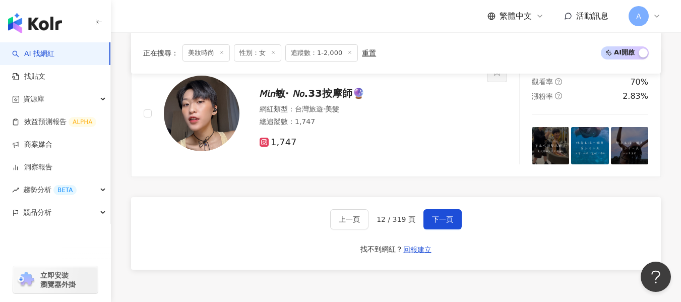
scroll to position [1713, 0]
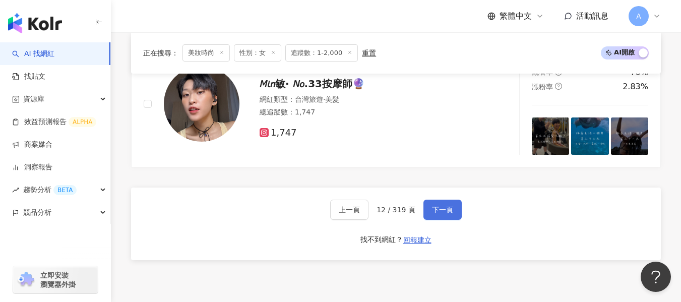
click at [449, 211] on span "下一頁" at bounding box center [442, 210] width 21 height 8
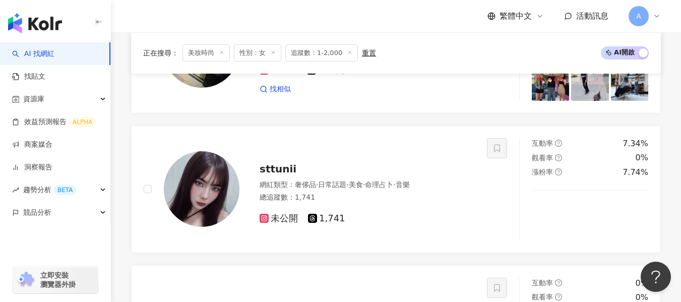
scroll to position [1792, 0]
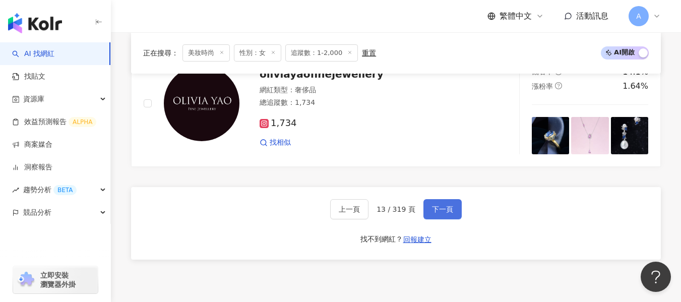
click at [454, 211] on button "下一頁" at bounding box center [442, 209] width 38 height 20
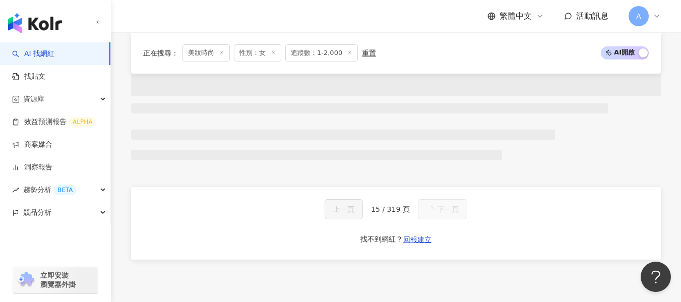
scroll to position [1713, 0]
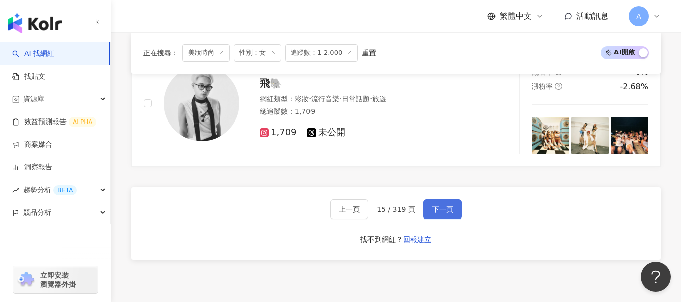
click at [454, 211] on button "下一頁" at bounding box center [442, 209] width 38 height 20
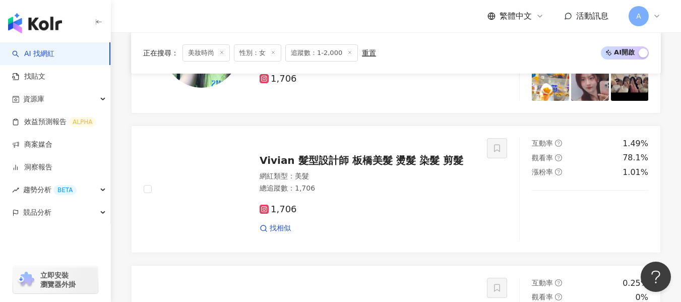
scroll to position [1746, 0]
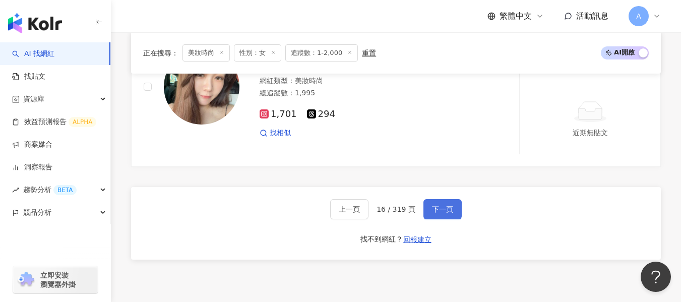
click at [454, 211] on button "下一頁" at bounding box center [442, 209] width 38 height 20
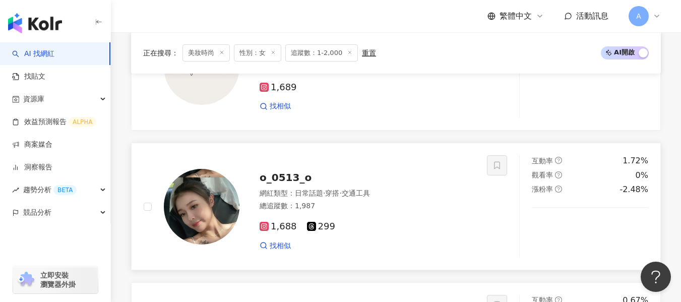
scroll to position [1461, 0]
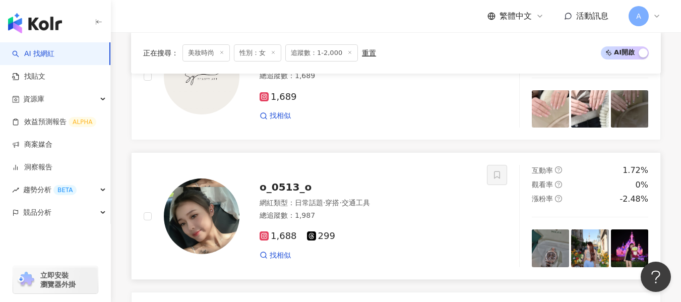
click at [448, 220] on div "總追蹤數 ： 1,987" at bounding box center [366, 216] width 215 height 10
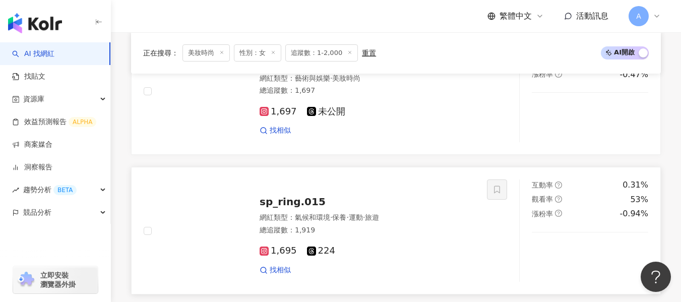
scroll to position [453, 0]
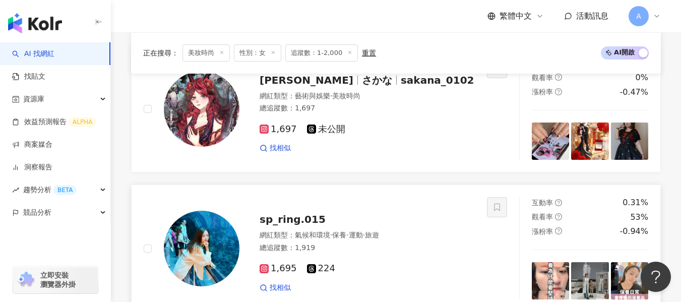
click at [379, 231] on span "旅遊" at bounding box center [372, 235] width 14 height 8
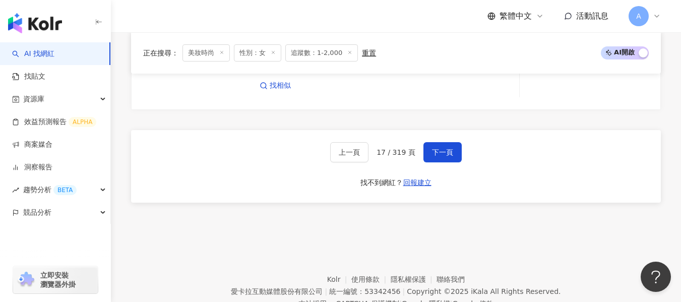
scroll to position [1707, 0]
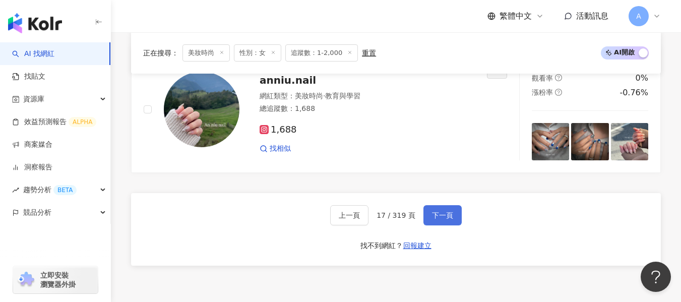
click at [442, 207] on button "下一頁" at bounding box center [442, 215] width 38 height 20
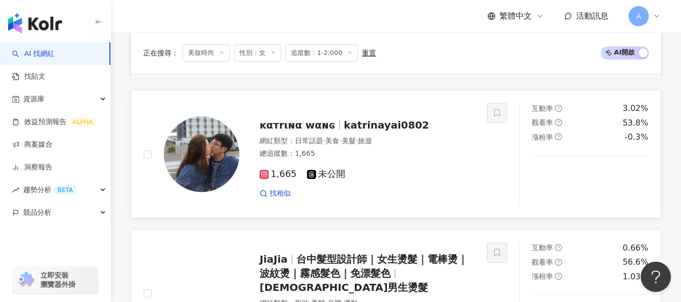
scroll to position [1525, 0]
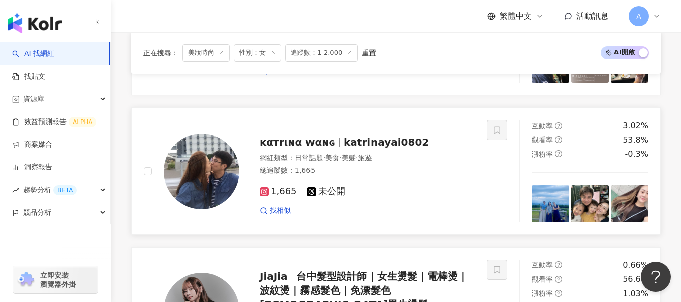
click at [426, 161] on div "網紅類型 ： 日常話題 · 美食 · 美髮 · 旅遊" at bounding box center [366, 158] width 215 height 10
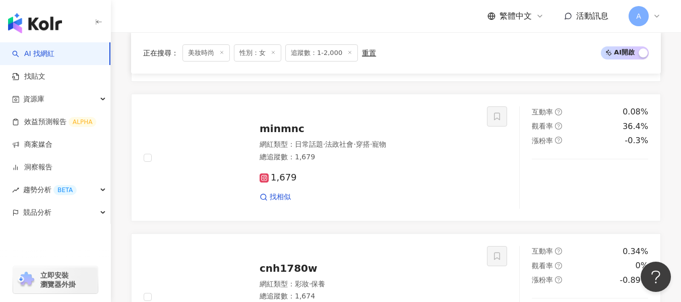
scroll to position [468, 0]
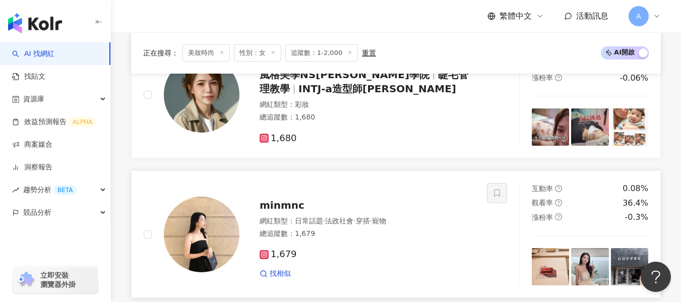
click at [431, 225] on div "網紅類型 ： 日常話題 · 法政社會 · 穿搭 · 寵物" at bounding box center [366, 221] width 215 height 10
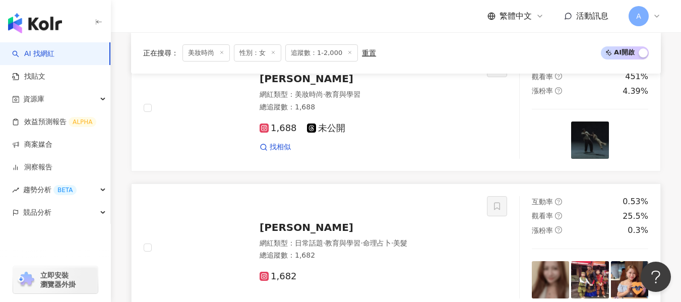
scroll to position [115, 0]
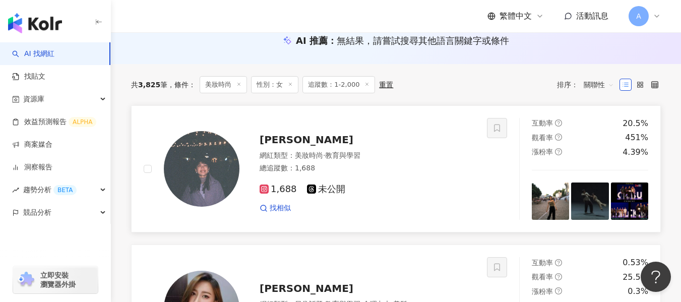
click at [391, 157] on div "網紅類型 ： 美妝時尚 · 教育與學習" at bounding box center [366, 156] width 215 height 10
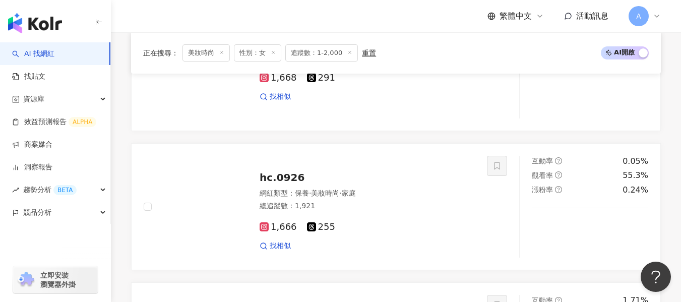
scroll to position [1132, 0]
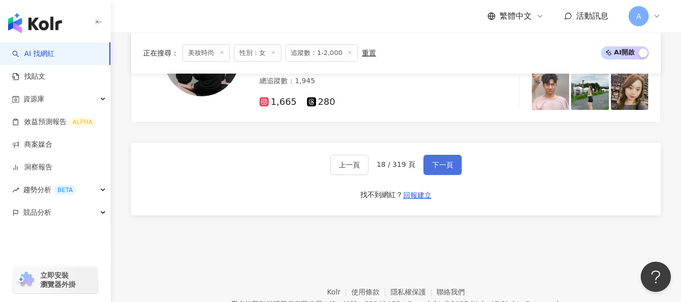
click at [436, 163] on span "下一頁" at bounding box center [442, 165] width 21 height 8
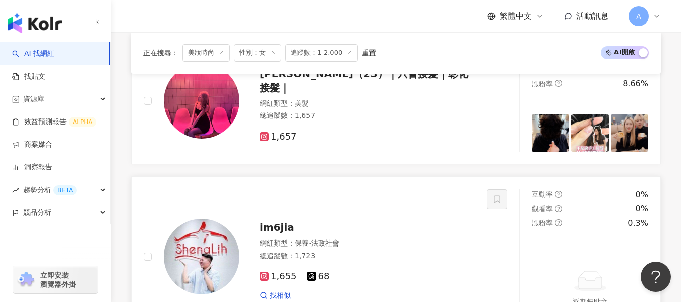
scroll to position [1337, 0]
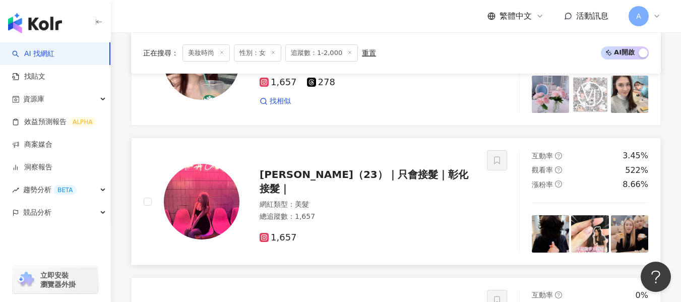
click at [409, 203] on div "網紅類型 ： 美髮 總追蹤數 ： 1,657" at bounding box center [366, 211] width 215 height 25
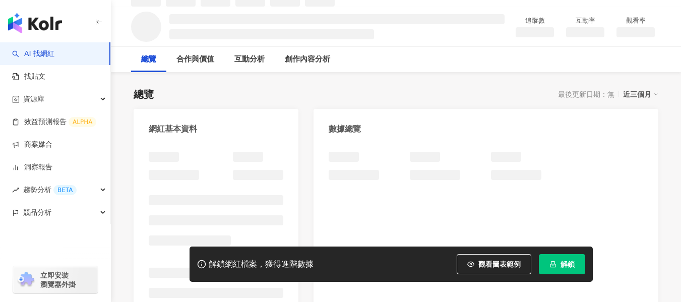
scroll to position [104, 0]
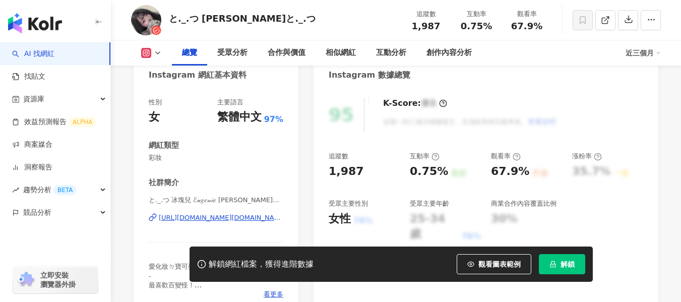
click at [219, 213] on div "[URL][DOMAIN_NAME][DOMAIN_NAME]" at bounding box center [221, 217] width 124 height 9
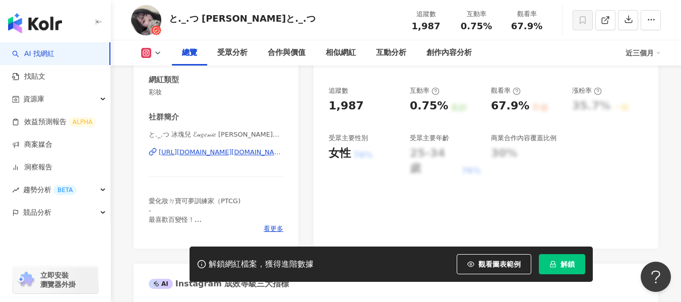
scroll to position [202, 0]
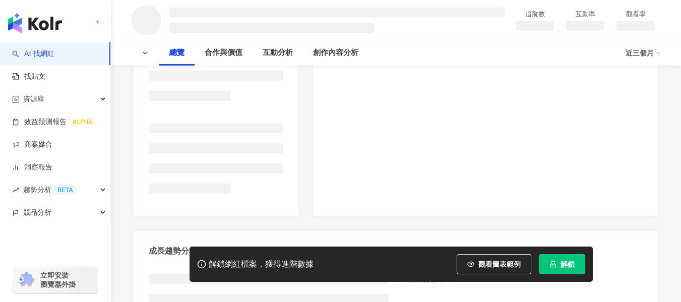
scroll to position [202, 0]
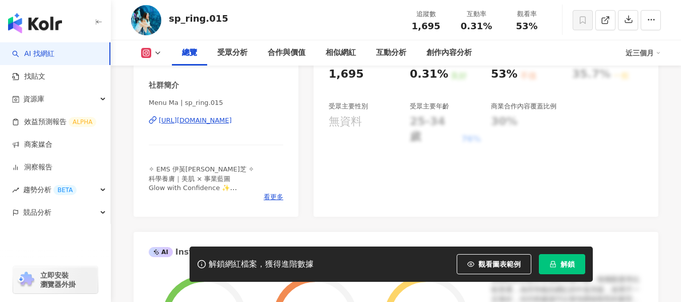
click at [218, 122] on div "[URL][DOMAIN_NAME]" at bounding box center [195, 120] width 73 height 9
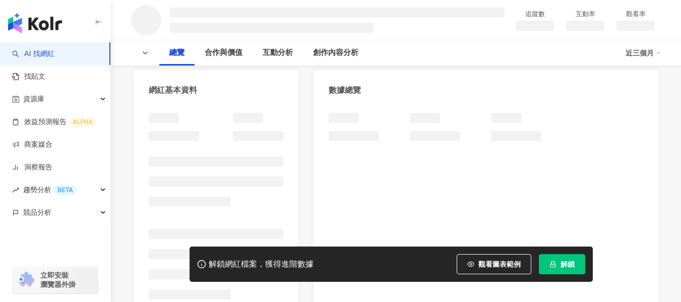
scroll to position [101, 0]
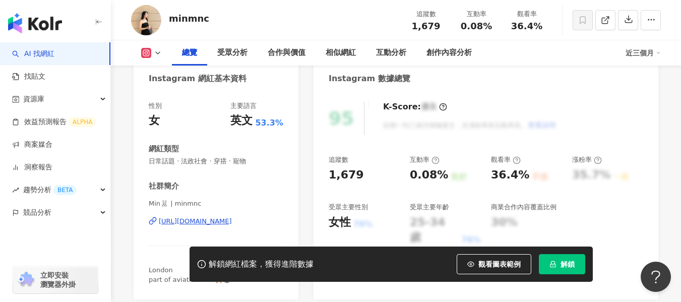
click at [218, 217] on div "[URL][DOMAIN_NAME]" at bounding box center [195, 221] width 73 height 9
